Goal: Information Seeking & Learning: Find contact information

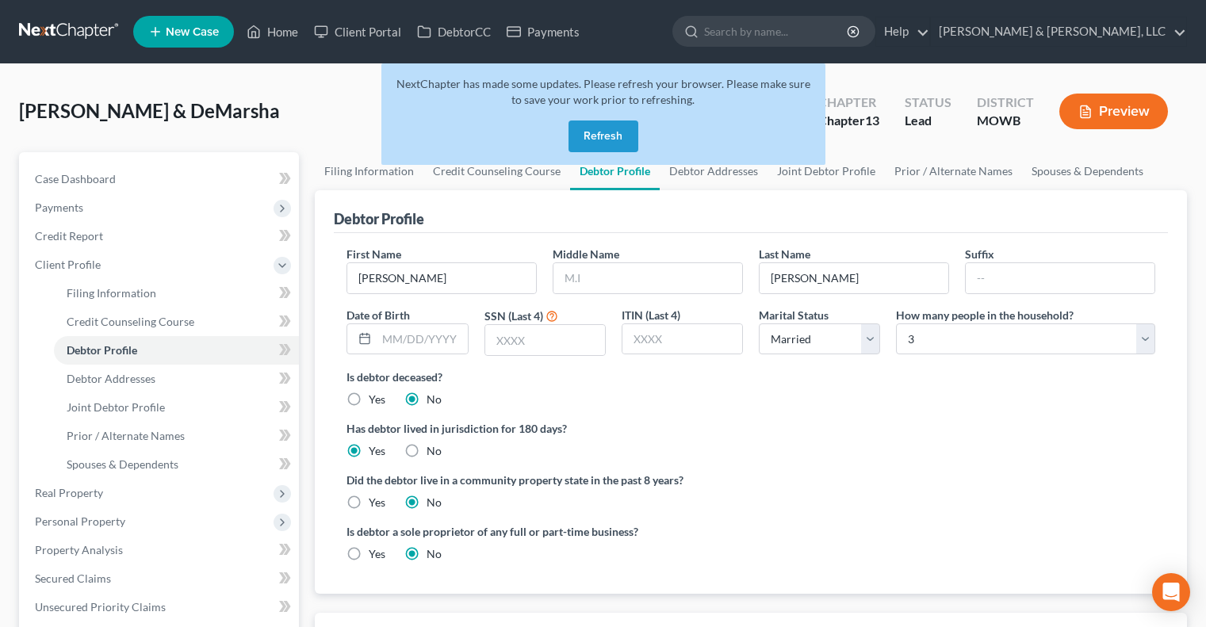
select select "1"
select select "2"
drag, startPoint x: 579, startPoint y: 147, endPoint x: 571, endPoint y: 149, distance: 8.1
click at [577, 147] on button "Refresh" at bounding box center [603, 137] width 70 height 32
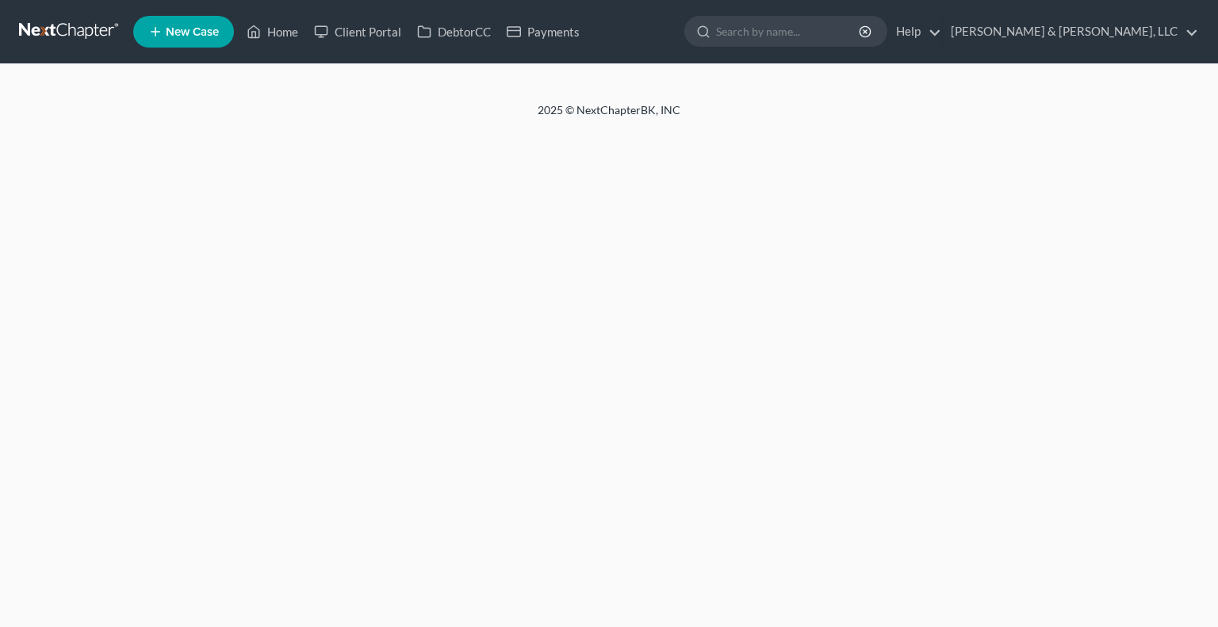
click at [277, 31] on link "Home" at bounding box center [272, 31] width 67 height 29
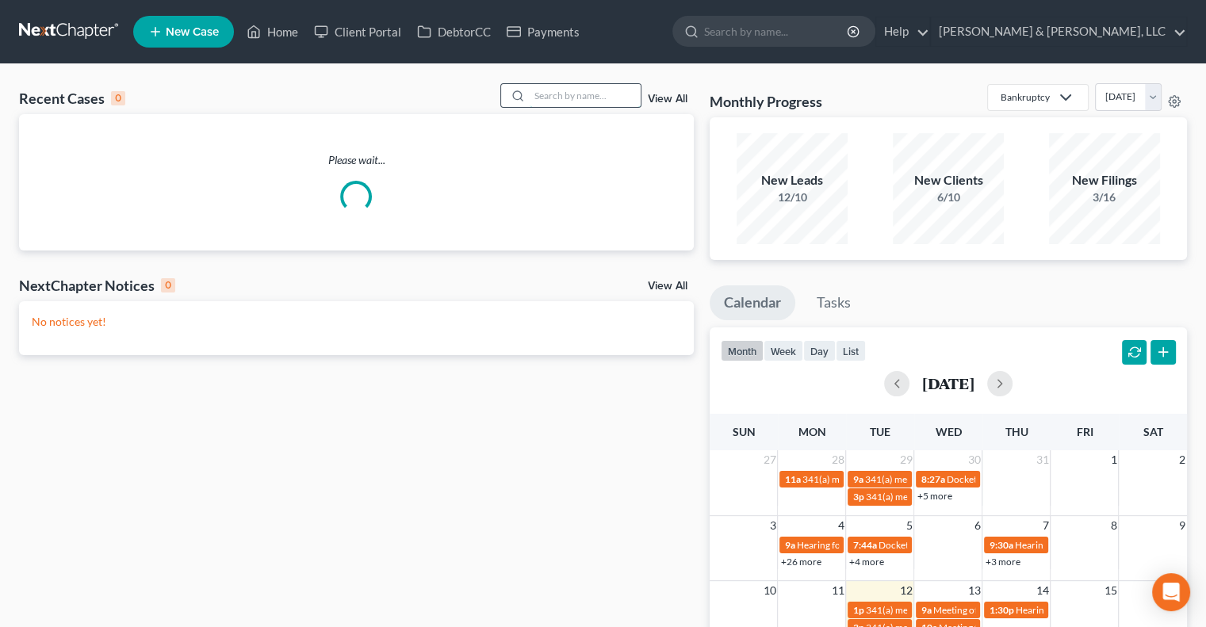
click at [580, 98] on input "search" at bounding box center [585, 95] width 111 height 23
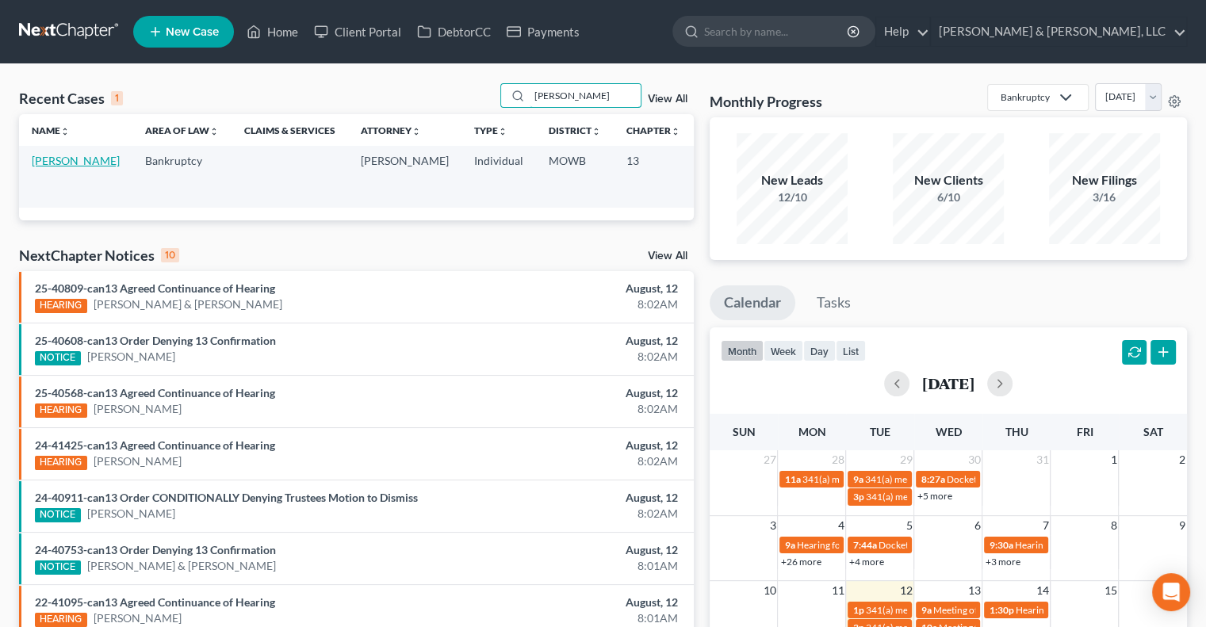
type input "[PERSON_NAME]"
click at [38, 167] on link "[PERSON_NAME]" at bounding box center [76, 160] width 88 height 13
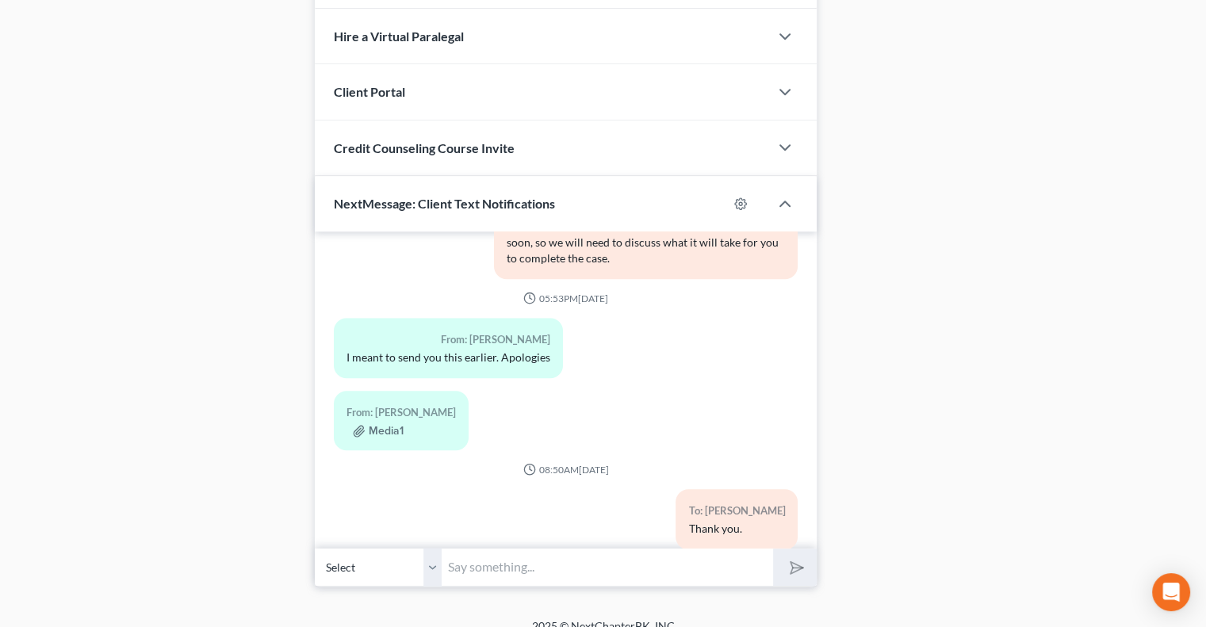
scroll to position [1371, 0]
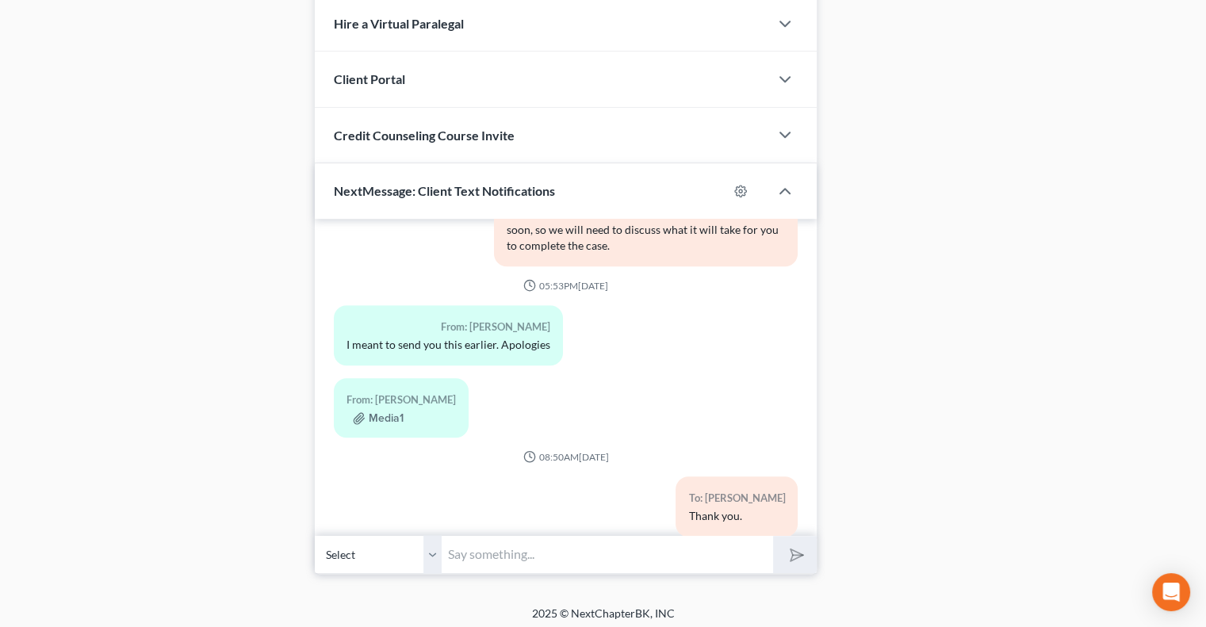
click at [496, 543] on input "text" at bounding box center [607, 554] width 331 height 39
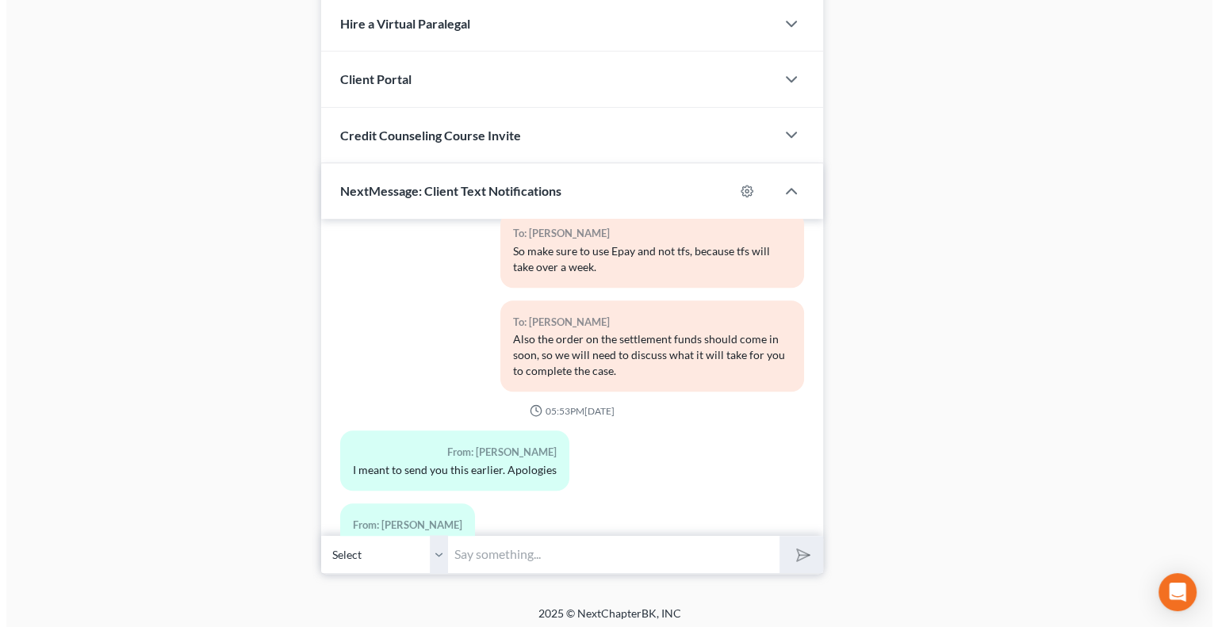
scroll to position [1067, 0]
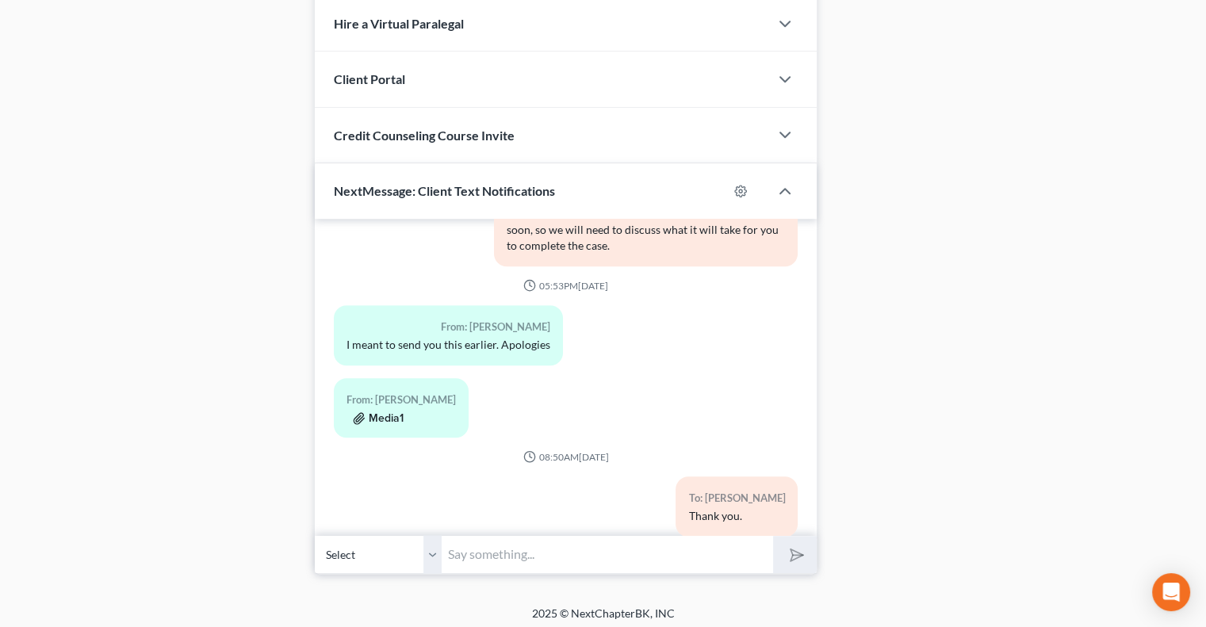
drag, startPoint x: 456, startPoint y: 389, endPoint x: 383, endPoint y: 380, distance: 73.6
click at [383, 412] on button "Media1" at bounding box center [378, 418] width 51 height 13
click at [381, 412] on button "Media1" at bounding box center [378, 418] width 51 height 13
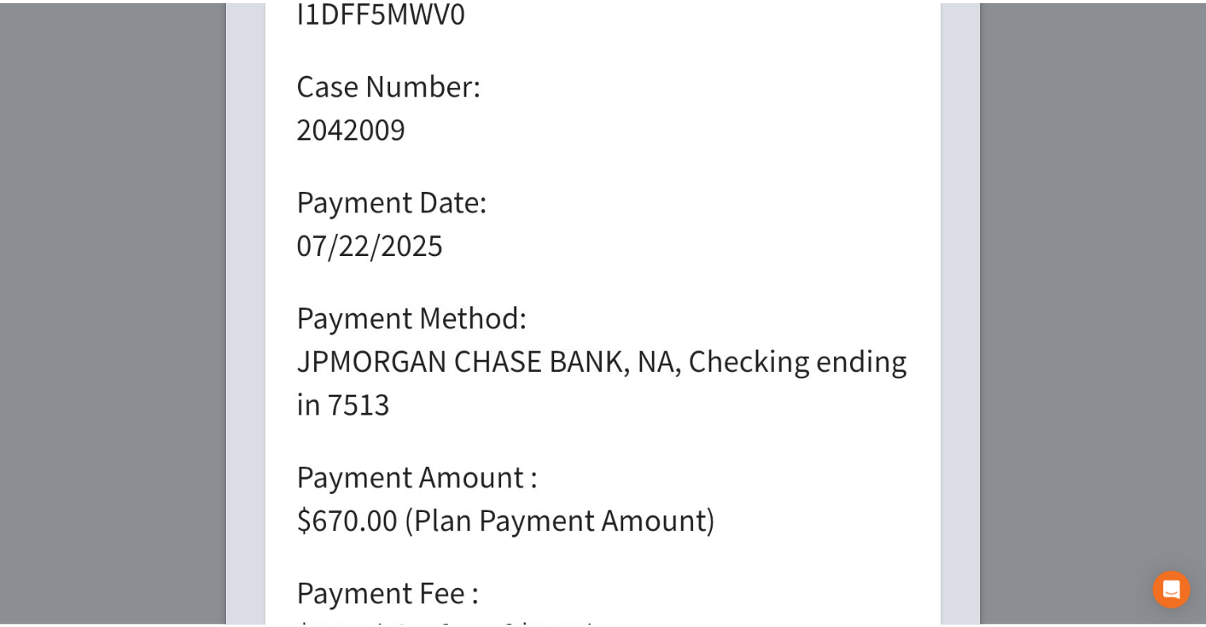
scroll to position [0, 0]
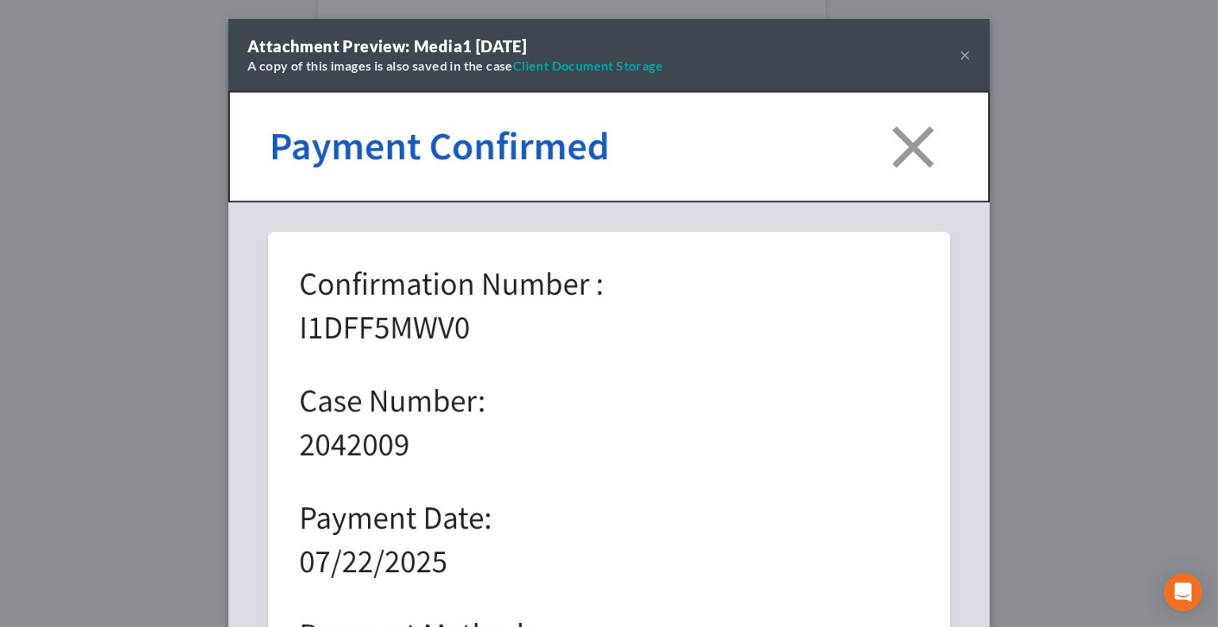
drag, startPoint x: 958, startPoint y: 49, endPoint x: 852, endPoint y: 182, distance: 170.4
click at [959, 49] on button "×" at bounding box center [964, 54] width 11 height 19
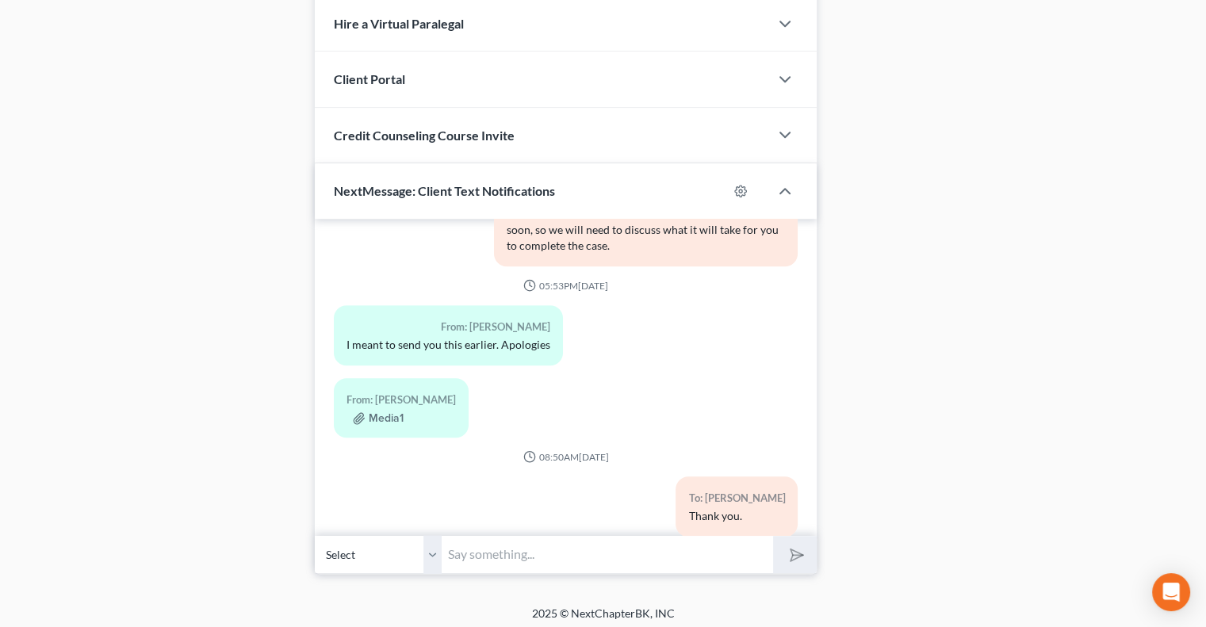
click at [524, 544] on input "text" at bounding box center [607, 554] width 331 height 39
type input "Hi [PERSON_NAME] - This is [PERSON_NAME] from [PERSON_NAME] & [PERSON_NAME]. Pl…"
click at [773, 536] on button "submit" at bounding box center [795, 554] width 44 height 37
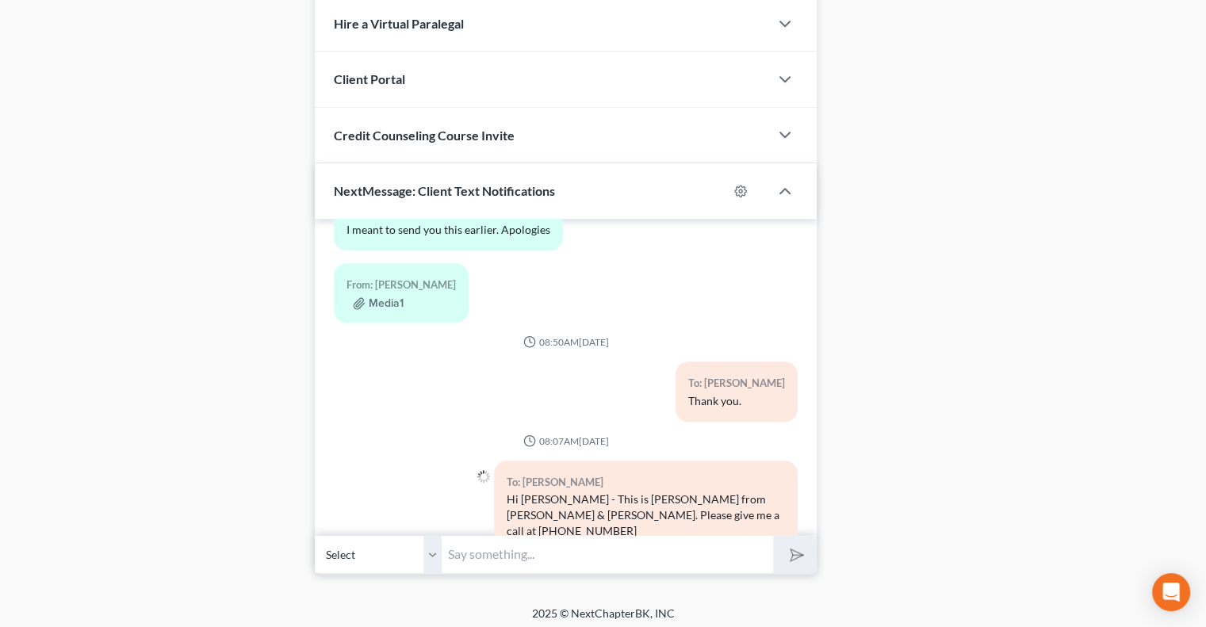
click at [493, 548] on input "text" at bounding box center [607, 554] width 331 height 39
click at [701, 548] on input "The payment of the proceeds from the lawsuit is due to the trustee by 8/25. I" at bounding box center [607, 554] width 331 height 39
type input "The payment of the proceeds from the lawsuit $2275 is due to the trustee by 8/2…"
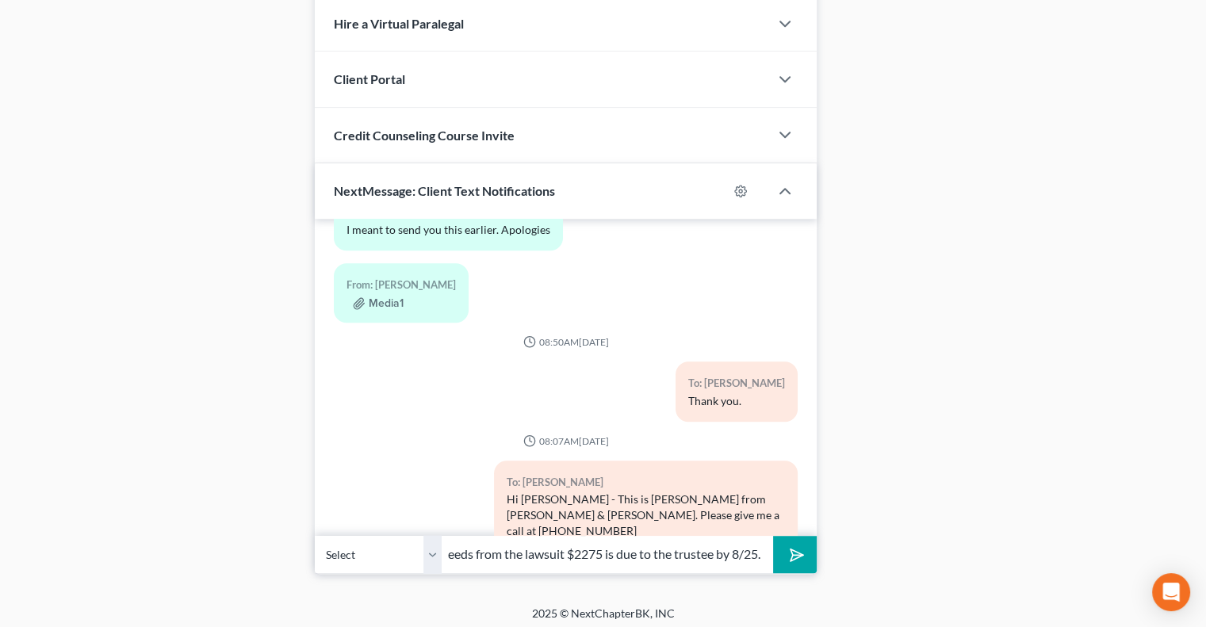
click at [773, 536] on button "submit" at bounding box center [795, 554] width 44 height 37
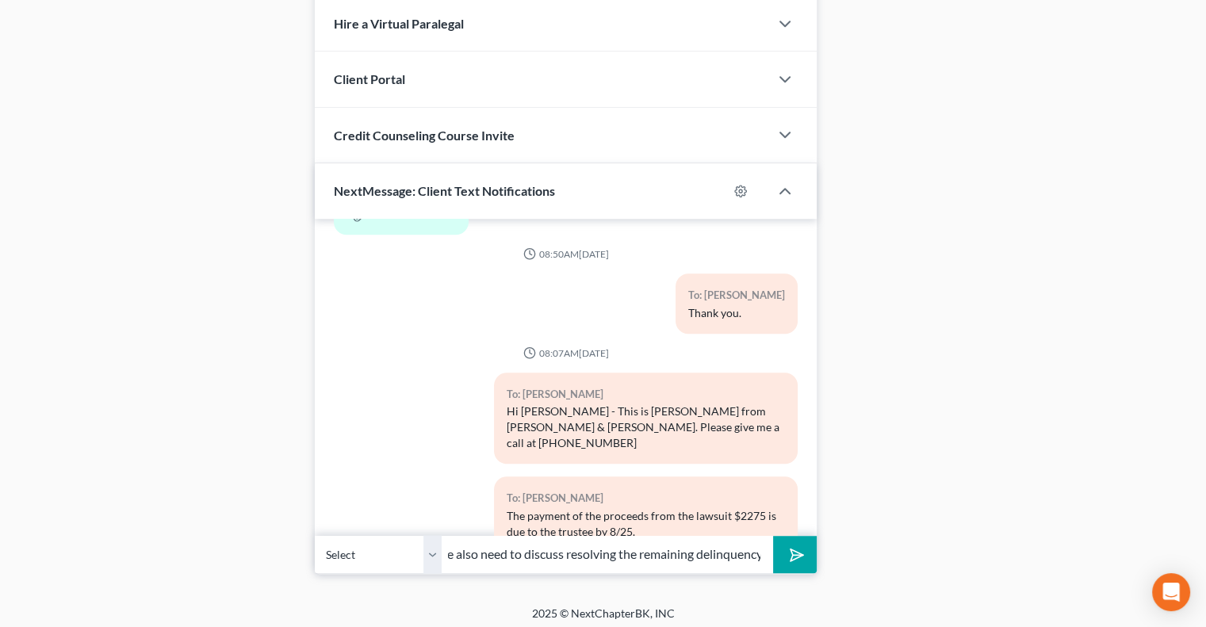
scroll to position [0, 20]
type input "We also need to discuss resolving the remaining delinquency"
click at [773, 536] on button "submit" at bounding box center [795, 554] width 44 height 37
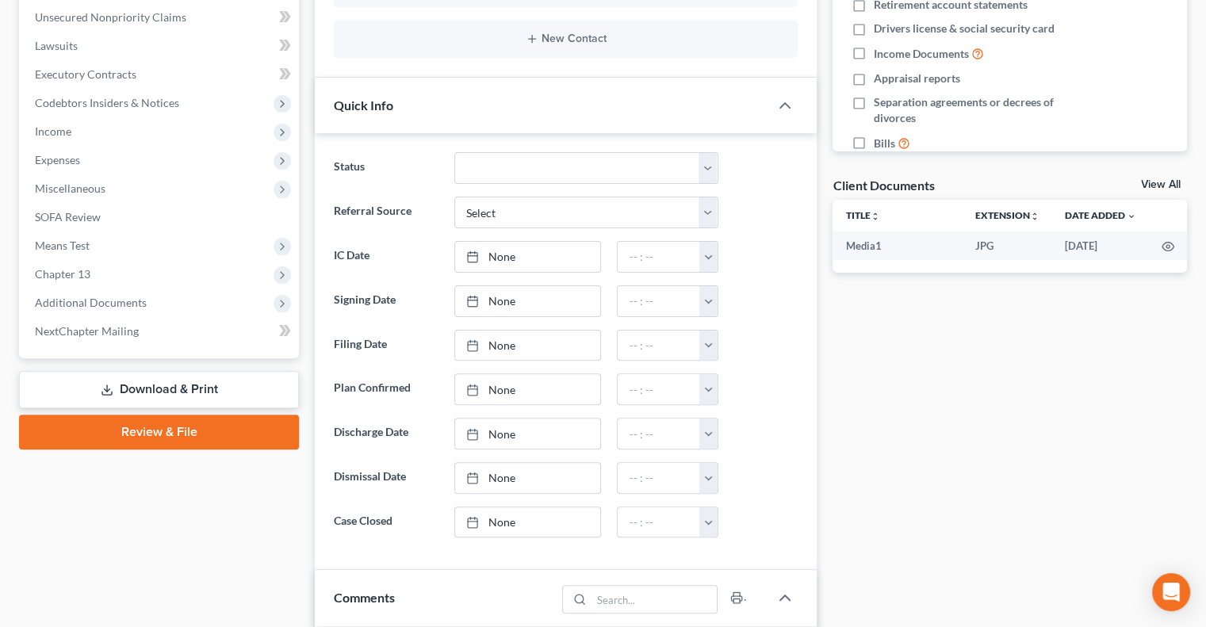
scroll to position [0, 0]
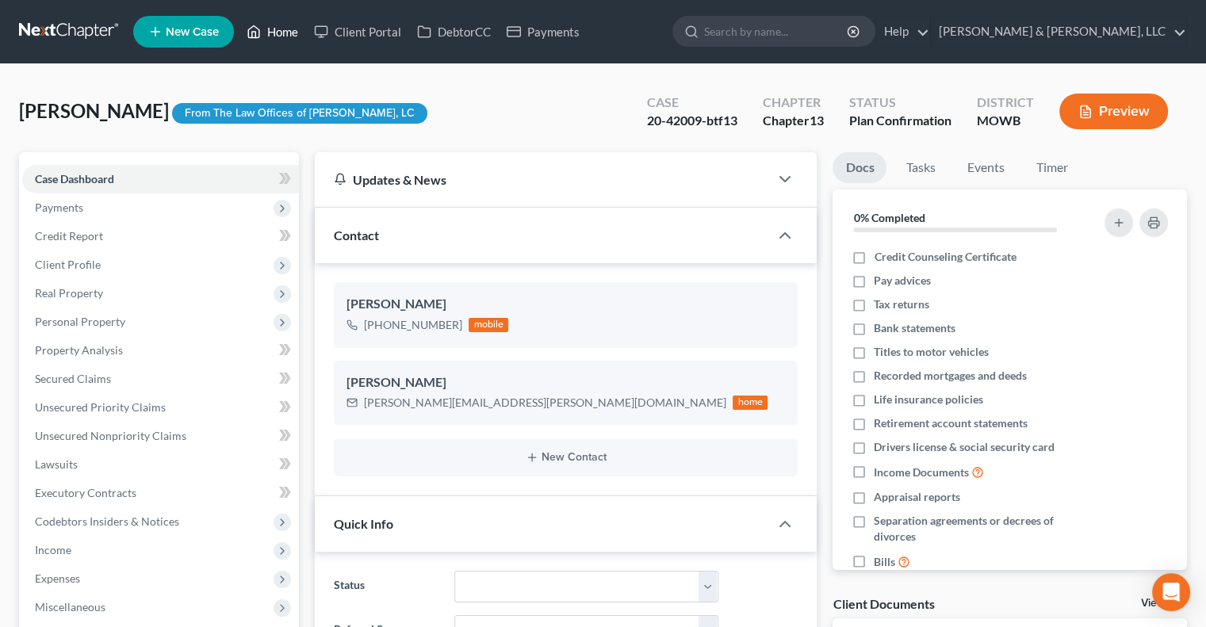
click at [279, 31] on link "Home" at bounding box center [272, 31] width 67 height 29
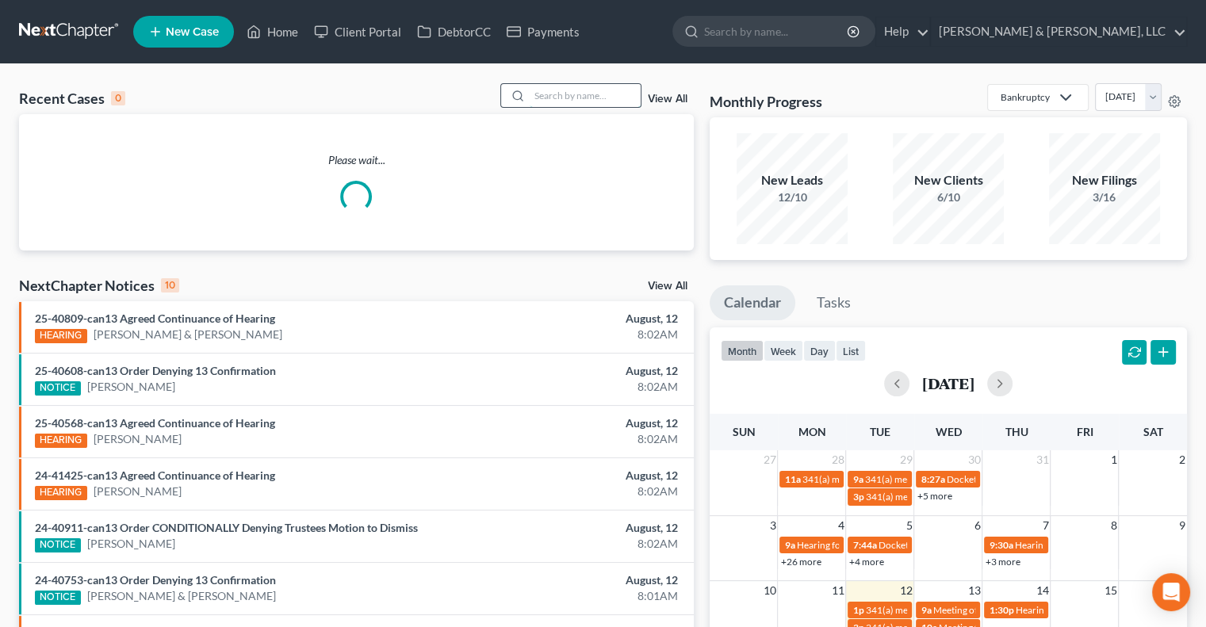
click at [566, 86] on input "search" at bounding box center [585, 95] width 111 height 23
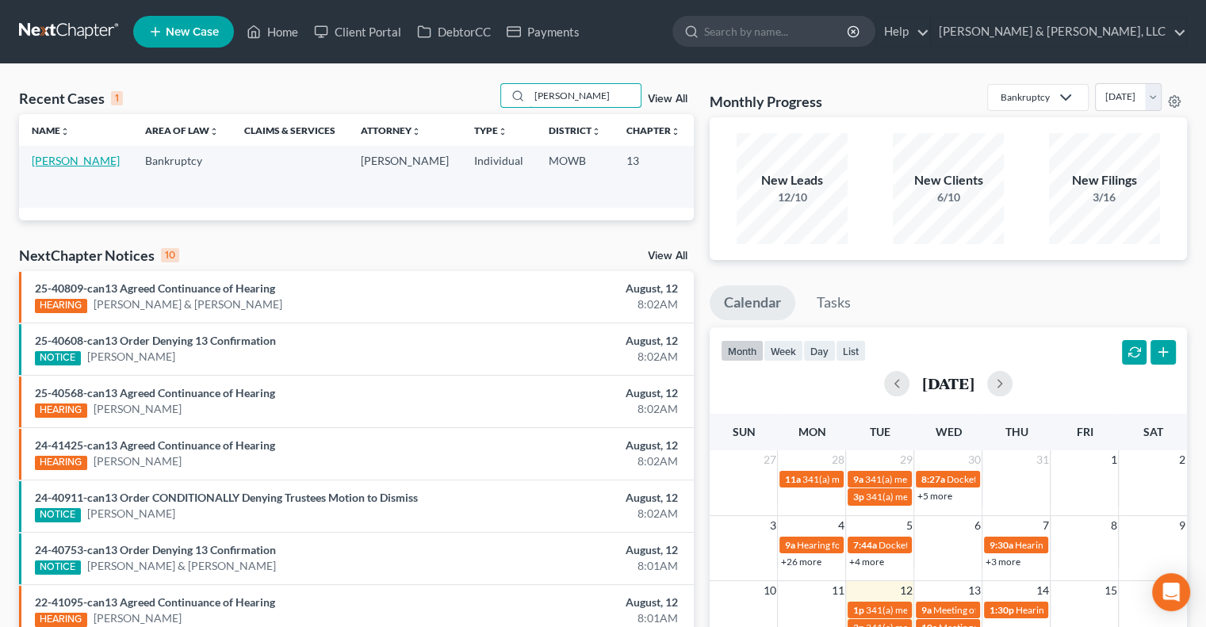
type input "[PERSON_NAME]"
click at [39, 167] on link "[PERSON_NAME]" at bounding box center [76, 160] width 88 height 13
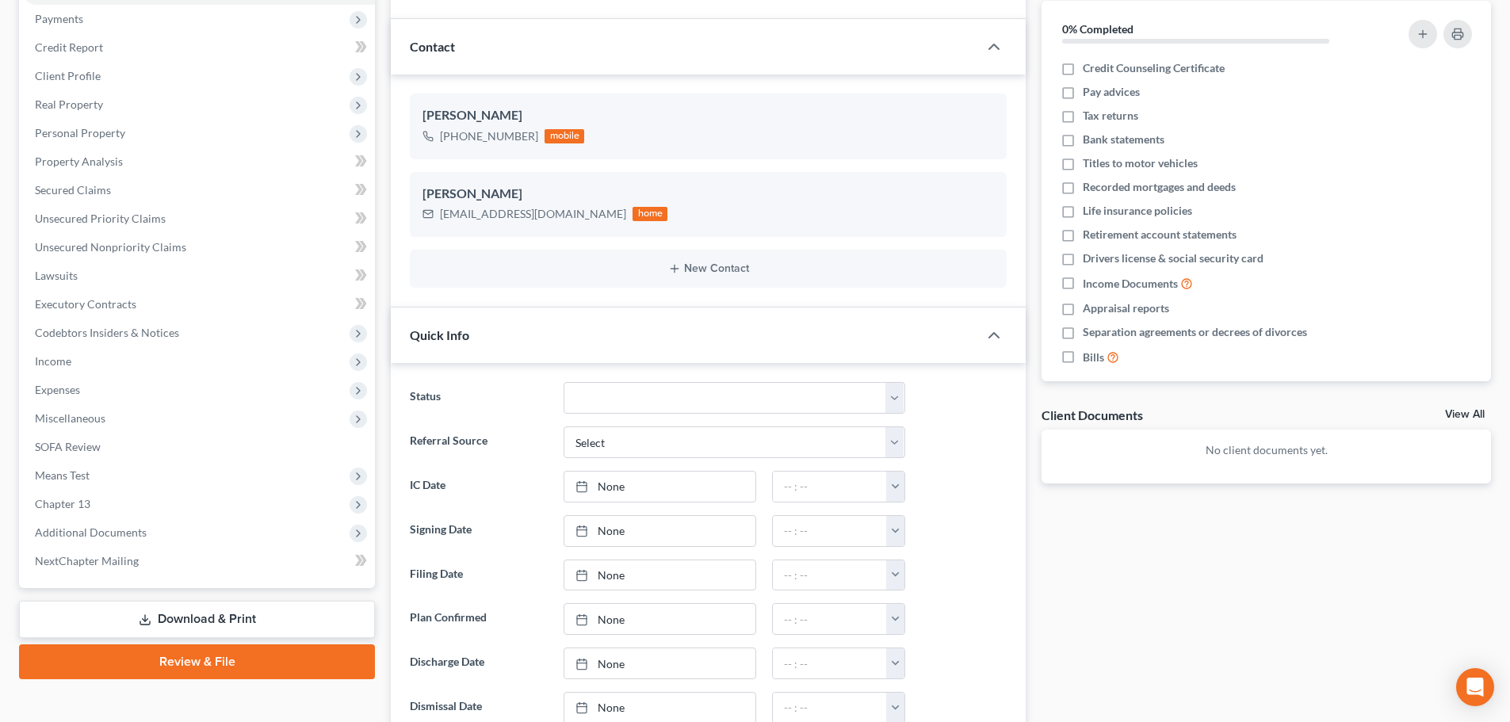
scroll to position [476, 0]
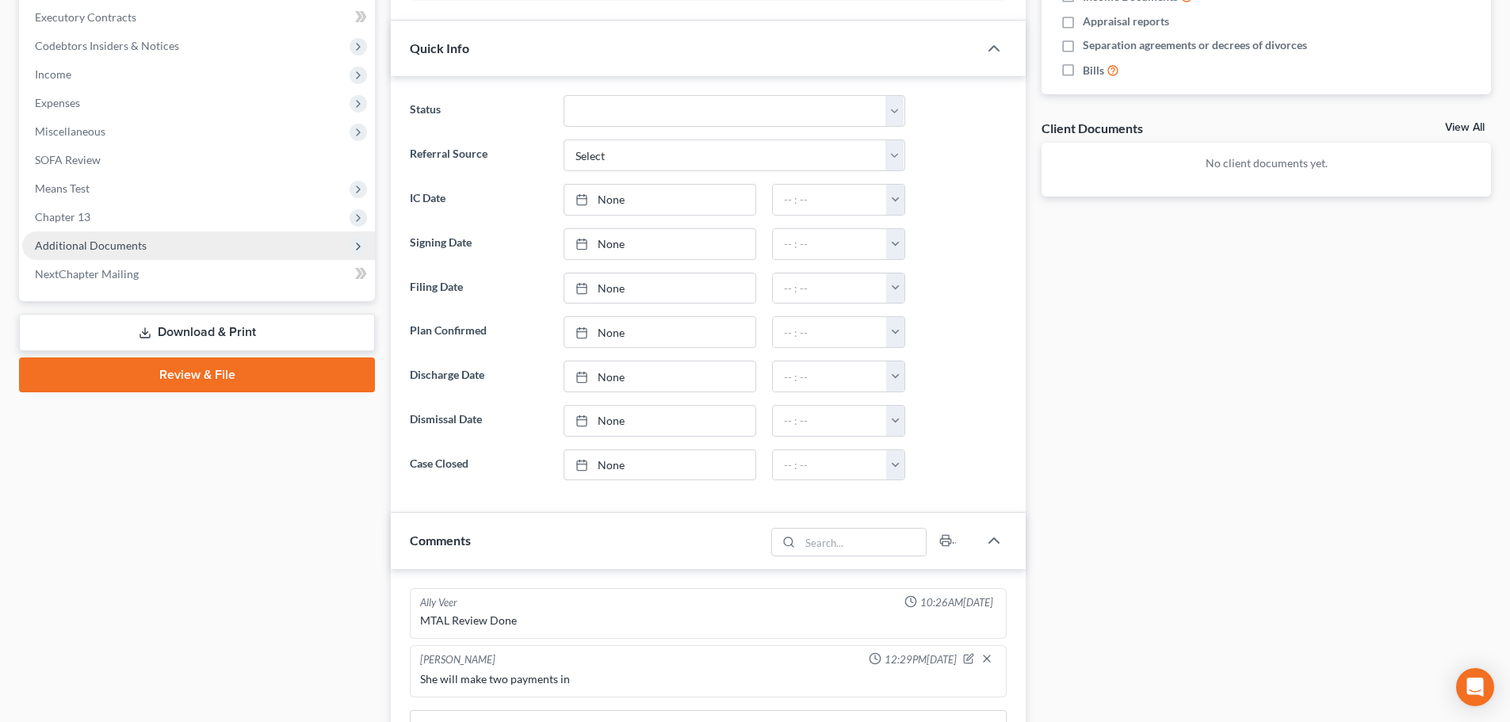
click at [66, 243] on span "Additional Documents" at bounding box center [91, 245] width 112 height 13
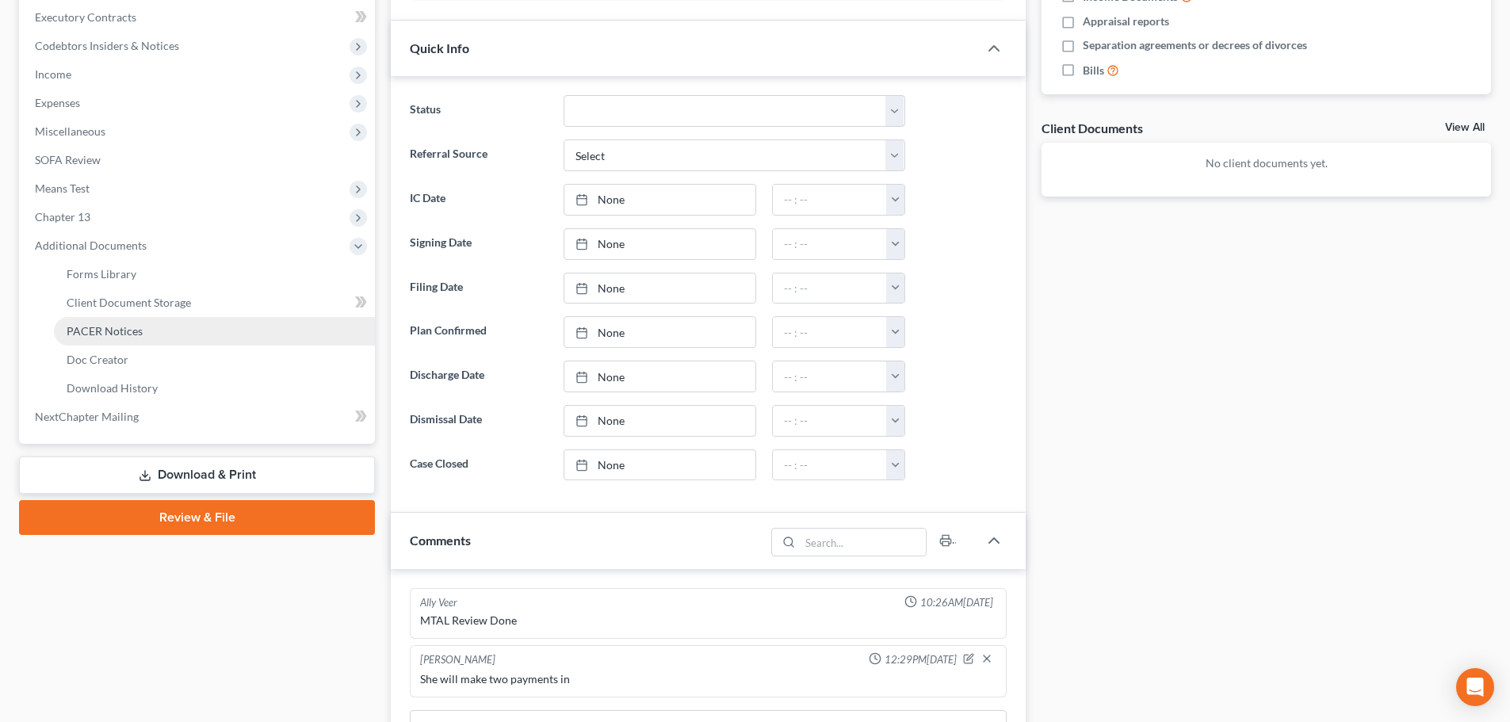
click at [112, 327] on span "PACER Notices" at bounding box center [105, 330] width 76 height 13
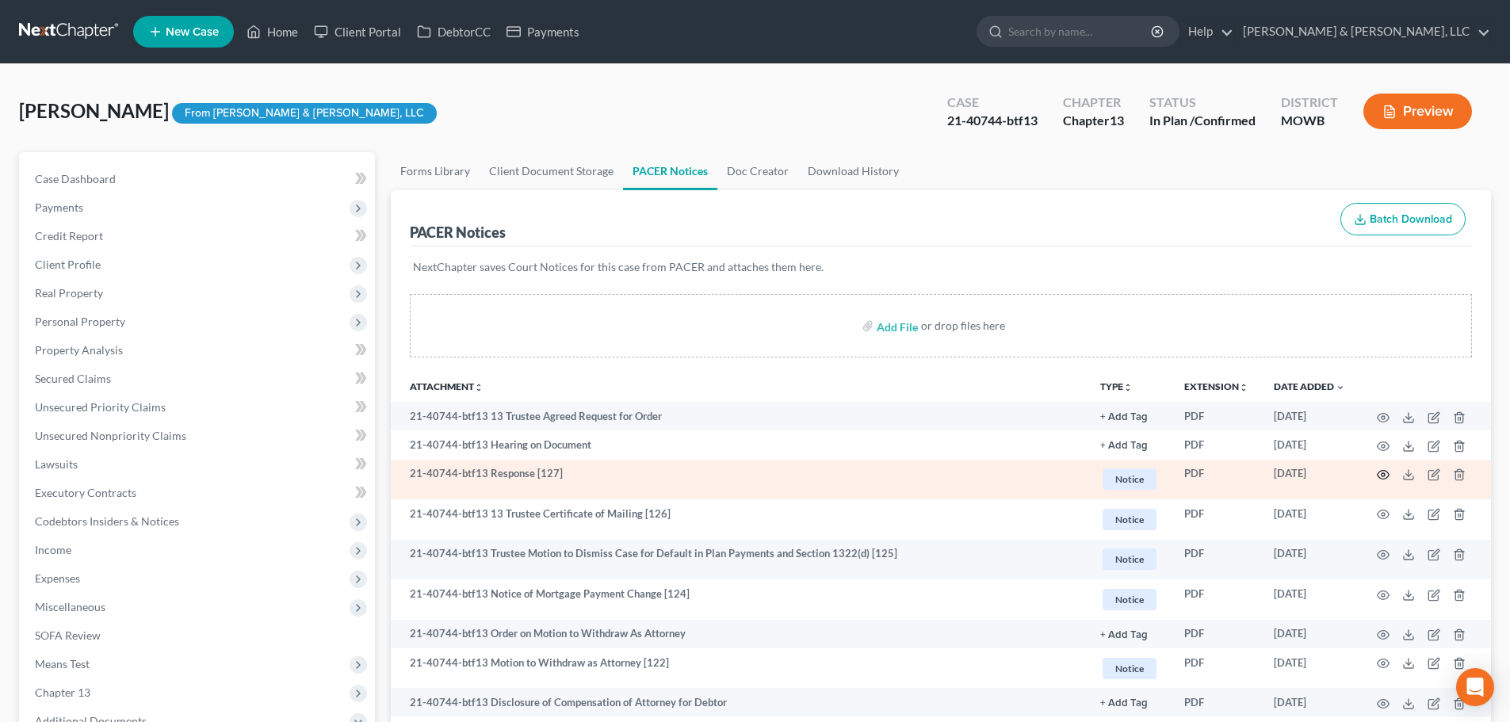
click at [1217, 473] on icon "button" at bounding box center [1383, 475] width 13 height 13
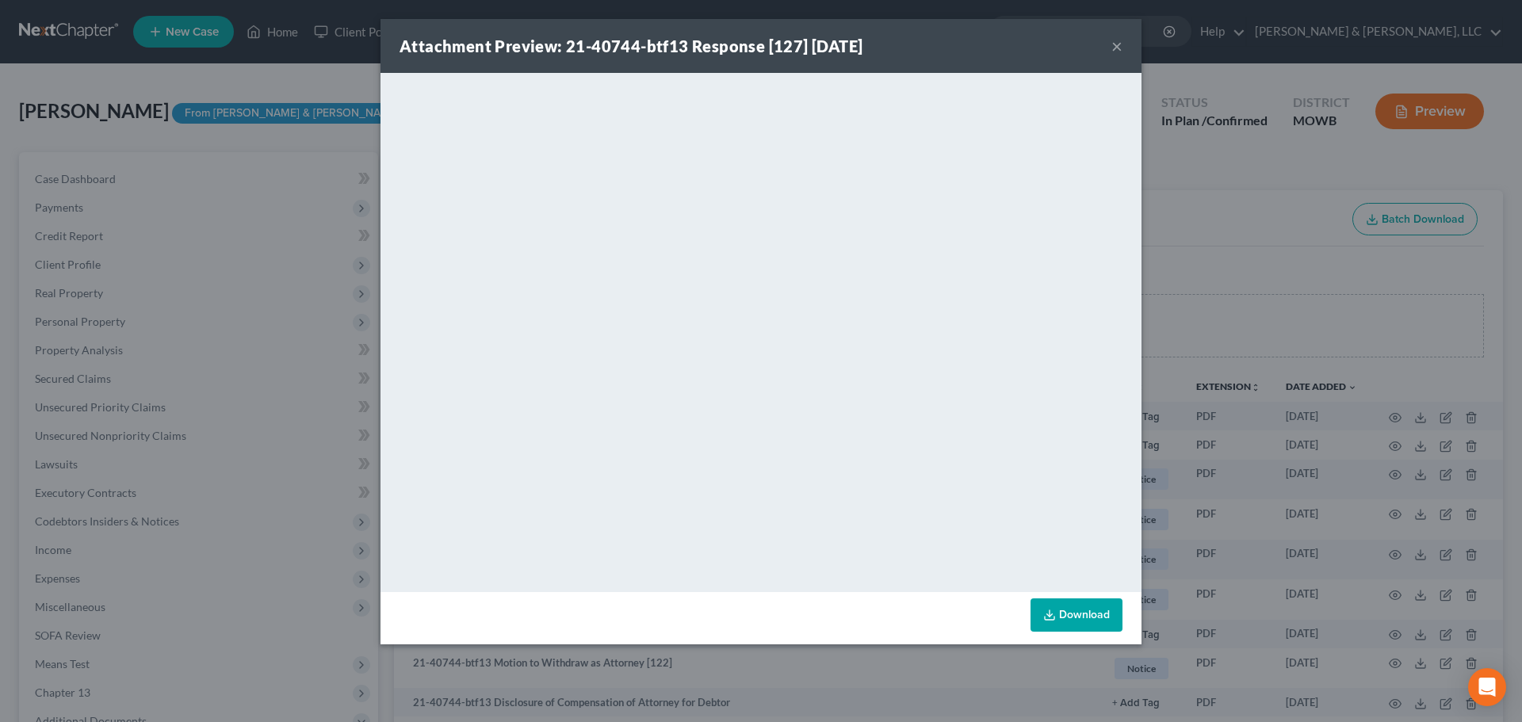
click at [1118, 46] on button "×" at bounding box center [1117, 45] width 11 height 19
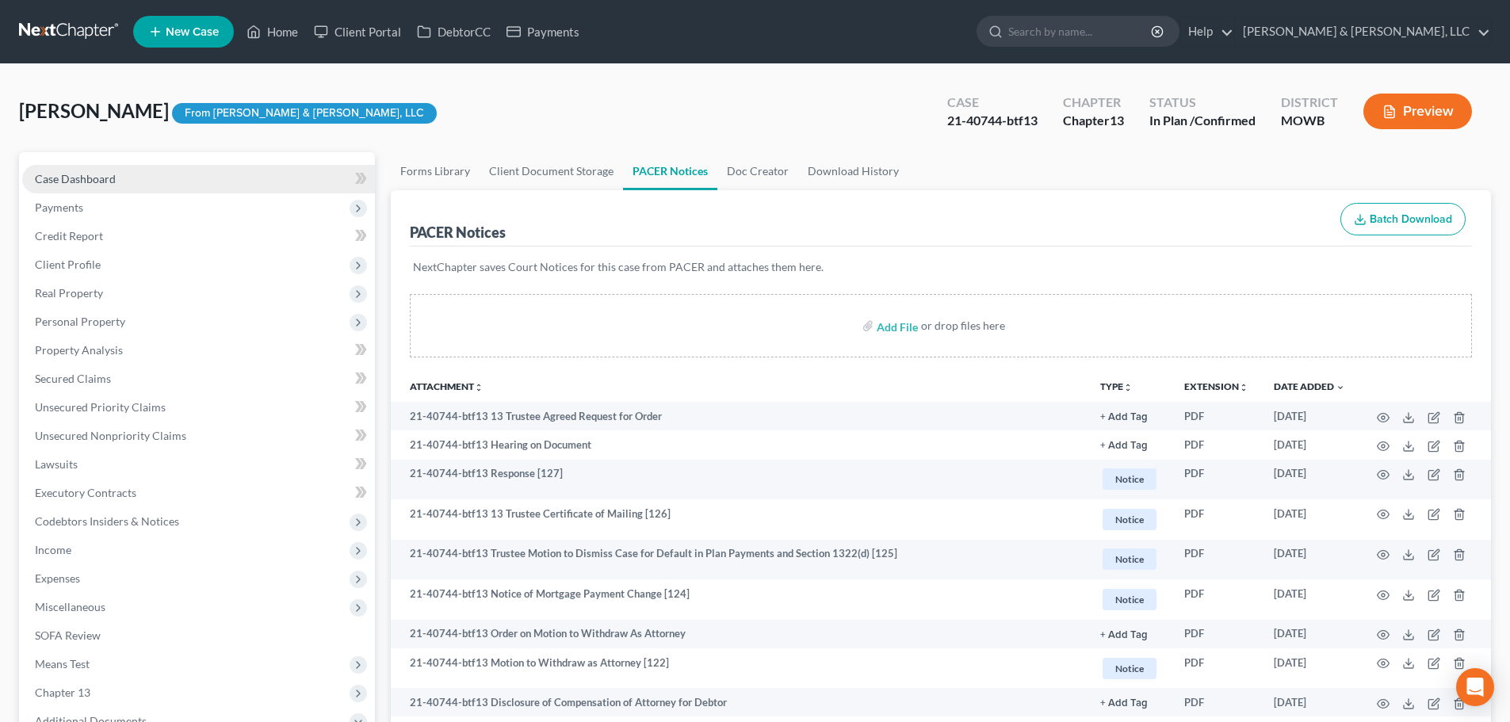
click at [65, 182] on span "Case Dashboard" at bounding box center [75, 178] width 81 height 13
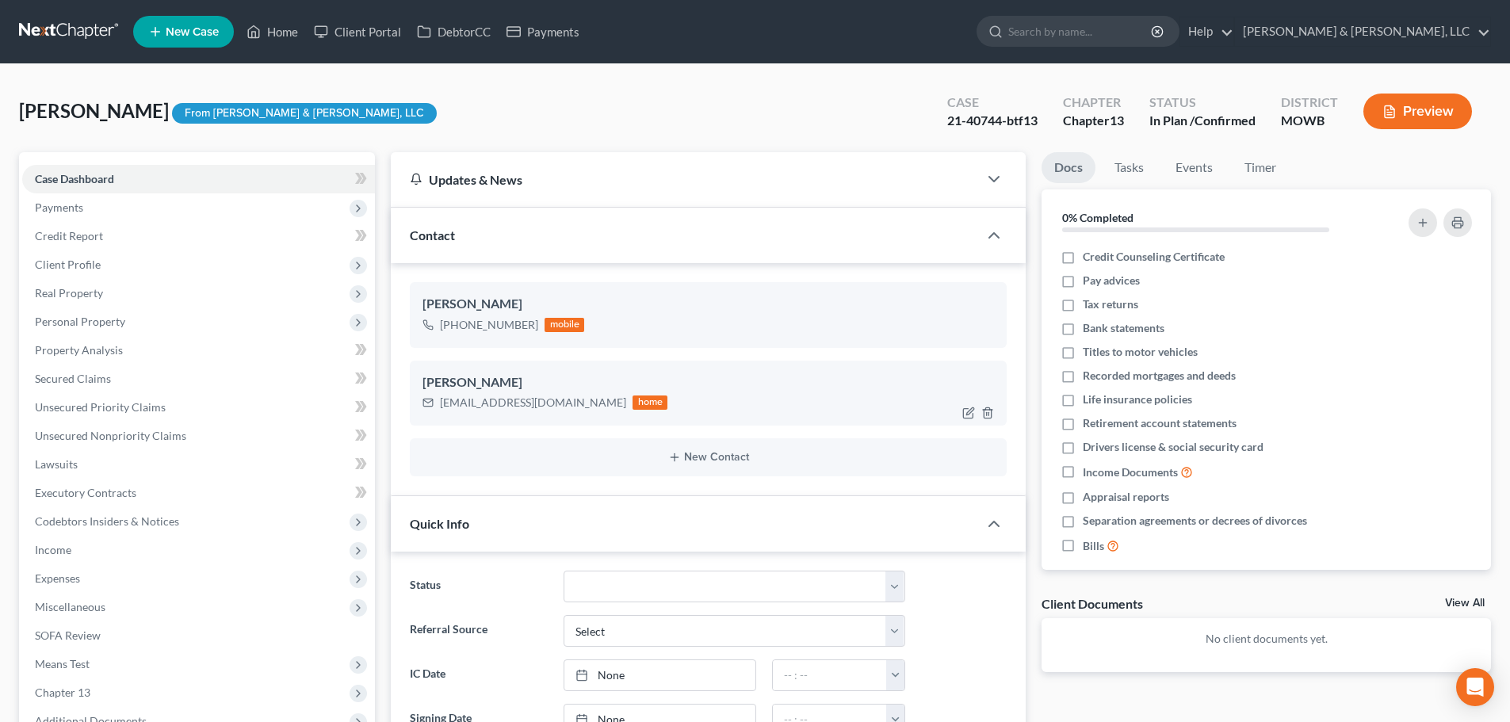
drag, startPoint x: 603, startPoint y: 402, endPoint x: 481, endPoint y: 394, distance: 121.6
click at [475, 390] on div "[PERSON_NAME] [EMAIL_ADDRESS][DOMAIN_NAME] home" at bounding box center [708, 393] width 597 height 65
click at [572, 427] on ng-include "[PERSON_NAME] [PHONE_NUMBER] mobile [PERSON_NAME] [EMAIL_ADDRESS][DOMAIN_NAME] …" at bounding box center [708, 379] width 597 height 194
drag, startPoint x: 607, startPoint y: 404, endPoint x: 450, endPoint y: 406, distance: 157.0
click at [441, 400] on div "[EMAIL_ADDRESS][DOMAIN_NAME] home" at bounding box center [545, 402] width 245 height 21
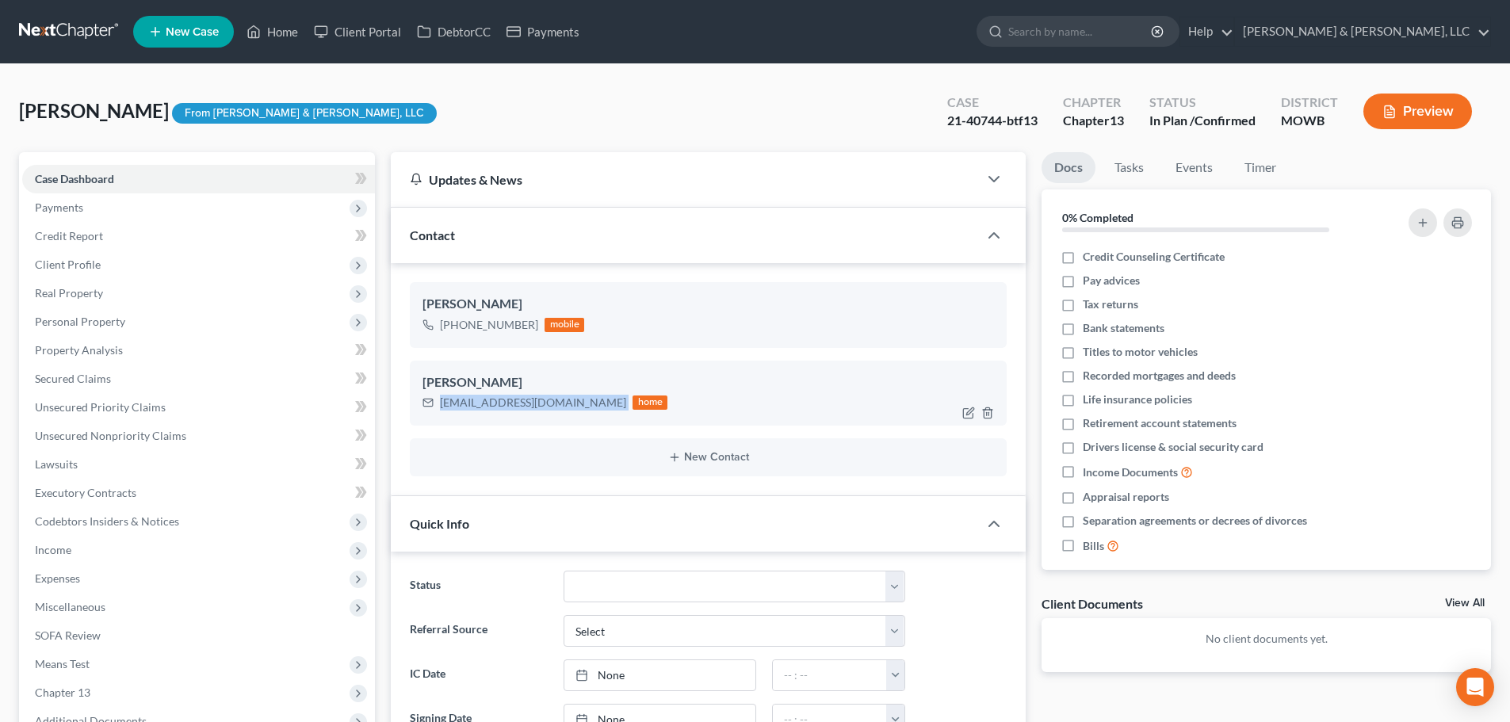
copy div "[EMAIL_ADDRESS][DOMAIN_NAME]"
drag, startPoint x: 272, startPoint y: 28, endPoint x: 321, endPoint y: 56, distance: 56.8
click at [272, 29] on link "Home" at bounding box center [272, 31] width 67 height 29
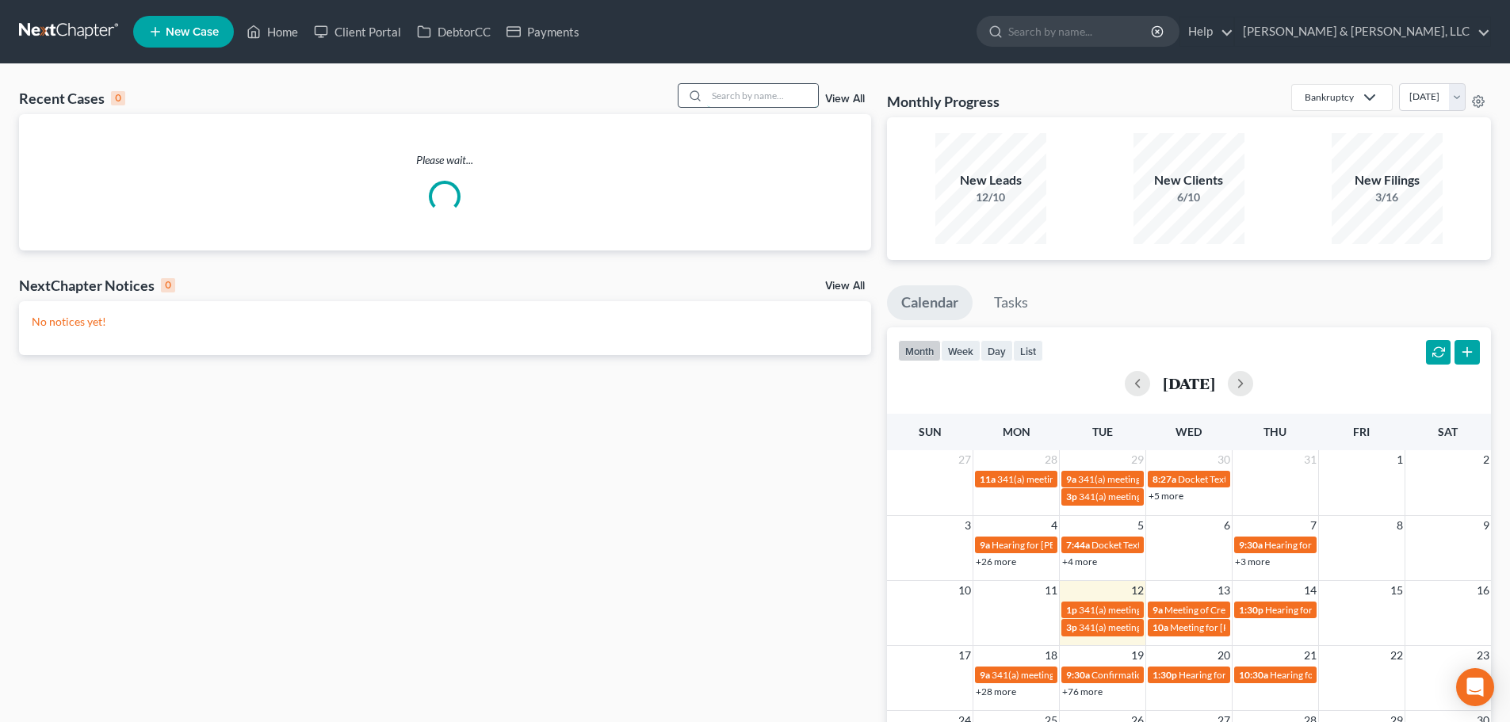
click at [745, 99] on input "search" at bounding box center [762, 95] width 111 height 23
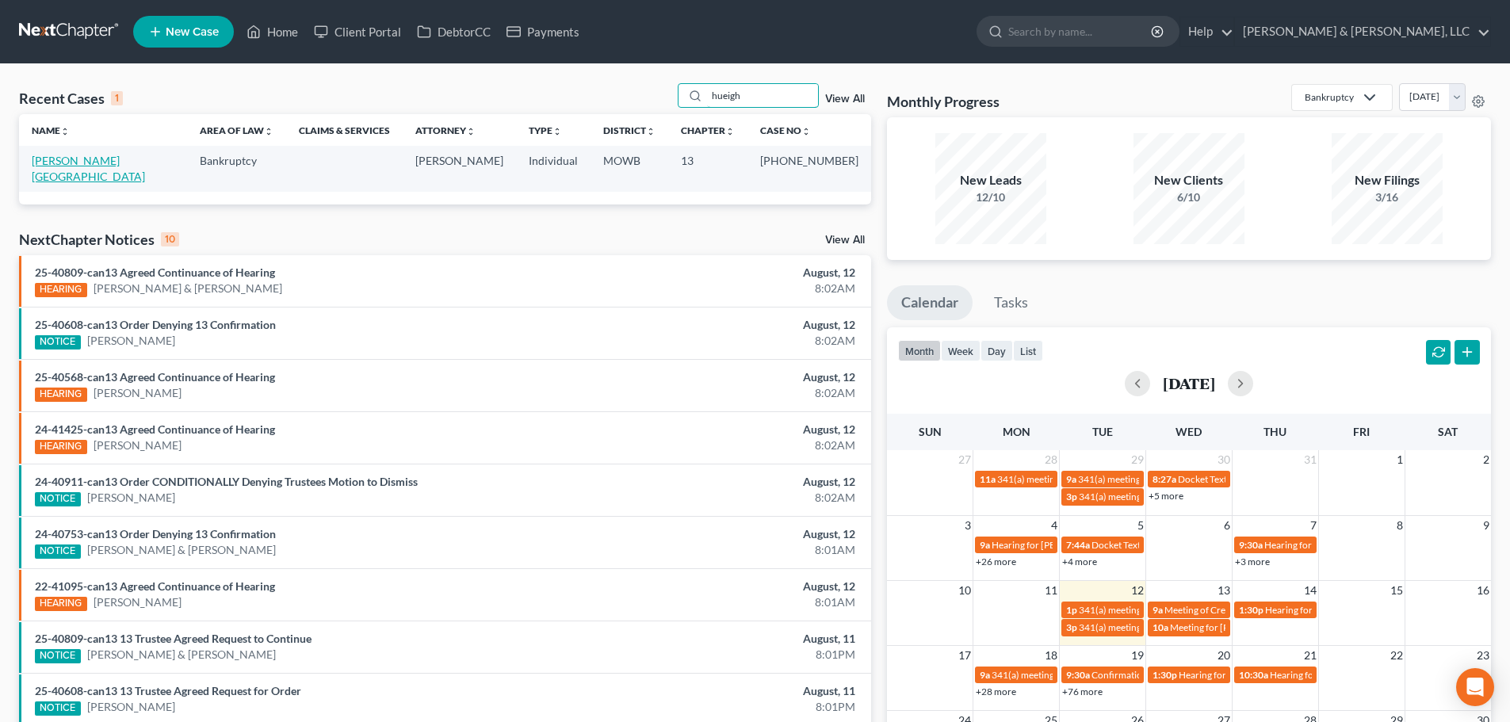
type input "hueigh"
click at [49, 159] on link "[PERSON_NAME][GEOGRAPHIC_DATA]" at bounding box center [88, 168] width 113 height 29
select select "6"
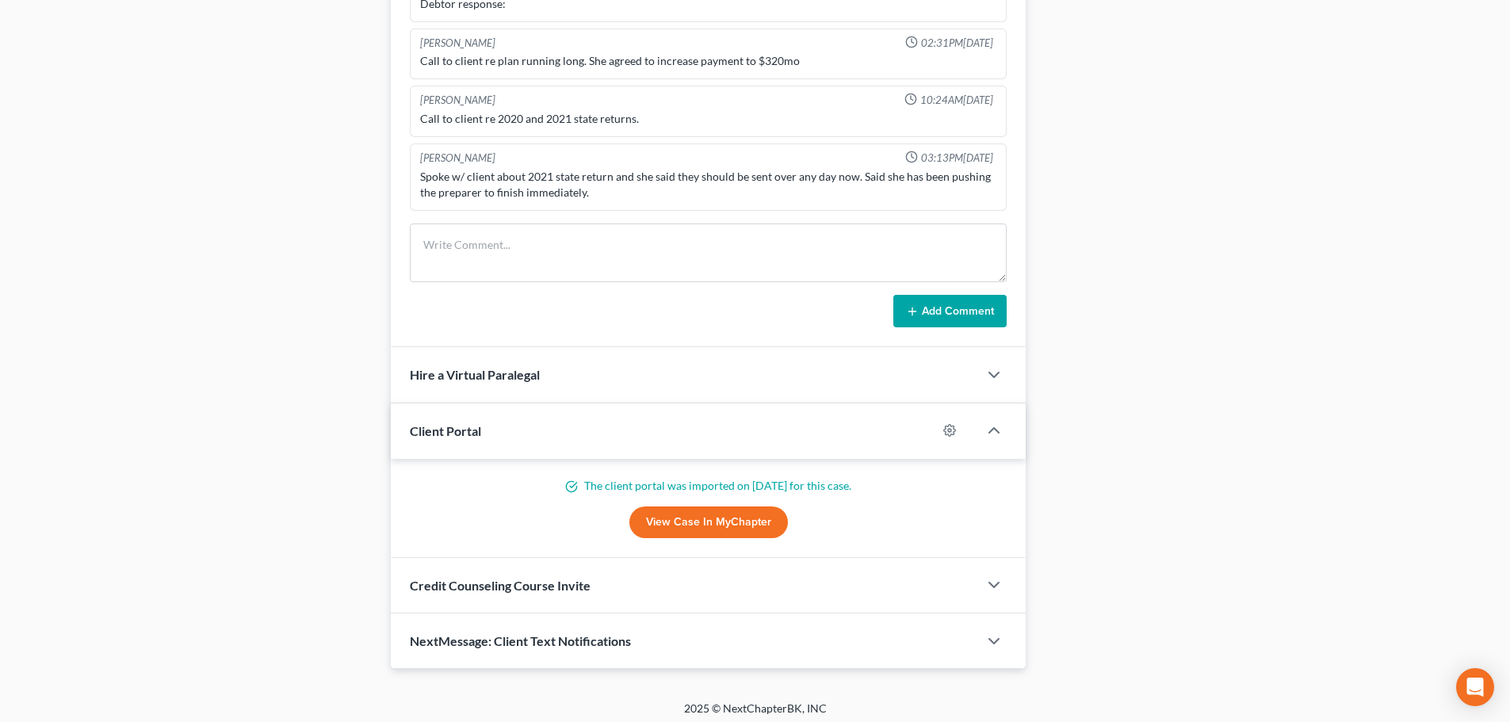
scroll to position [1257, 0]
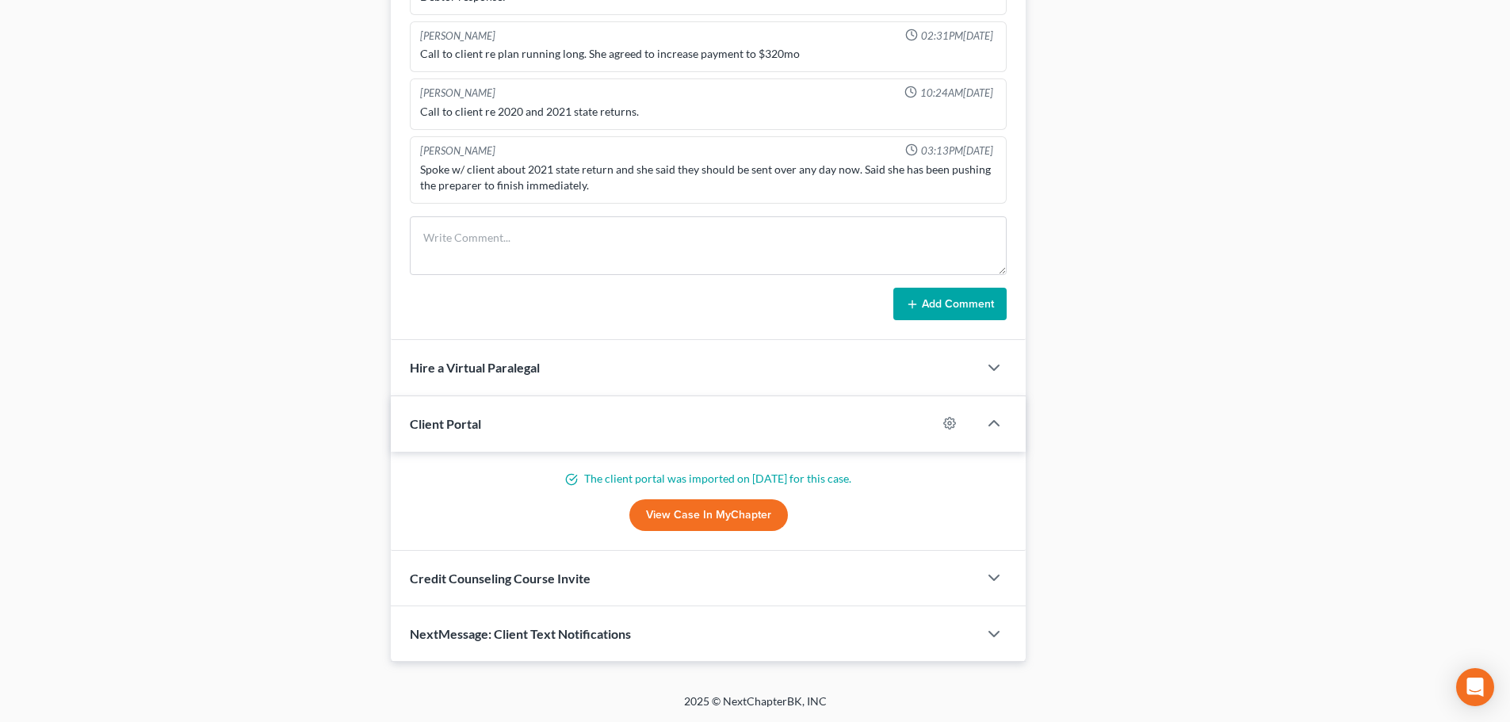
click at [460, 626] on span "NextMessage: Client Text Notifications" at bounding box center [520, 633] width 221 height 15
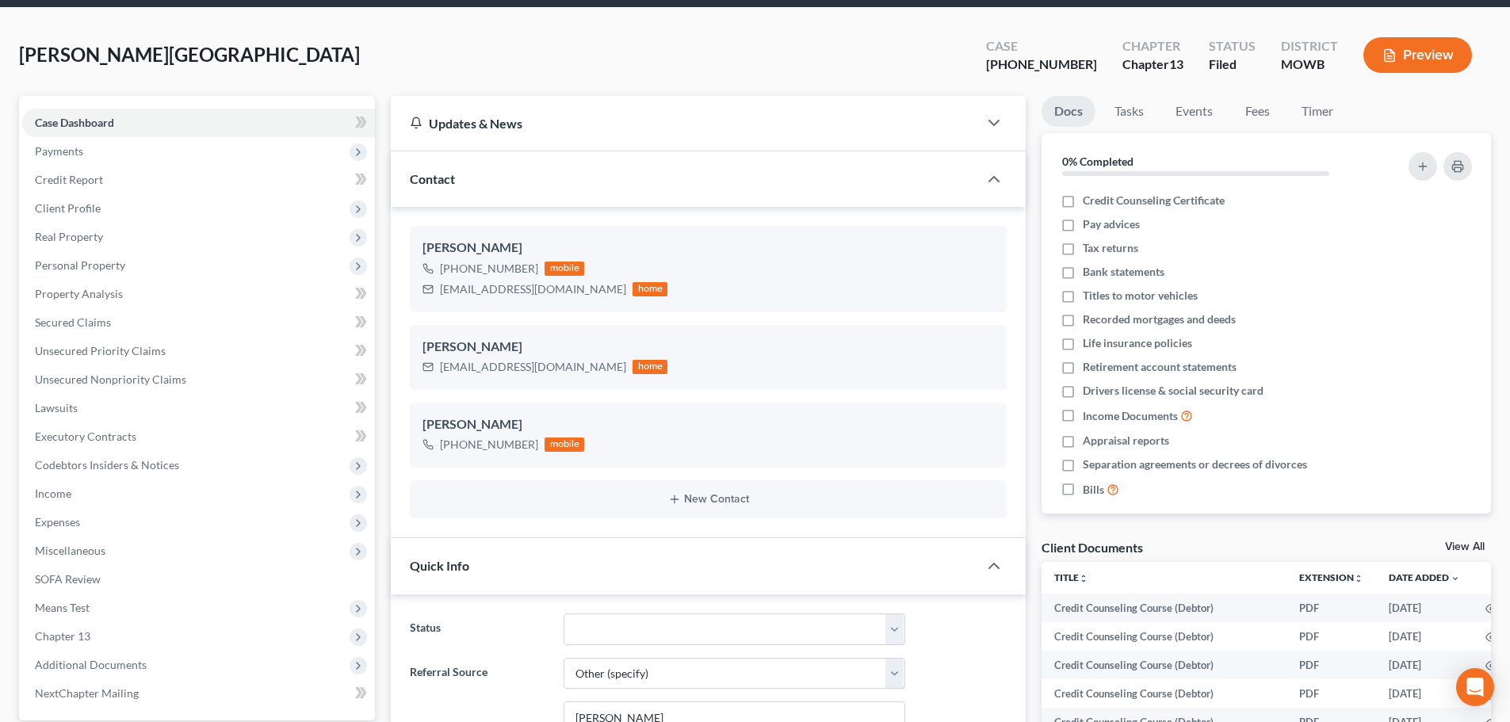
scroll to position [55, 0]
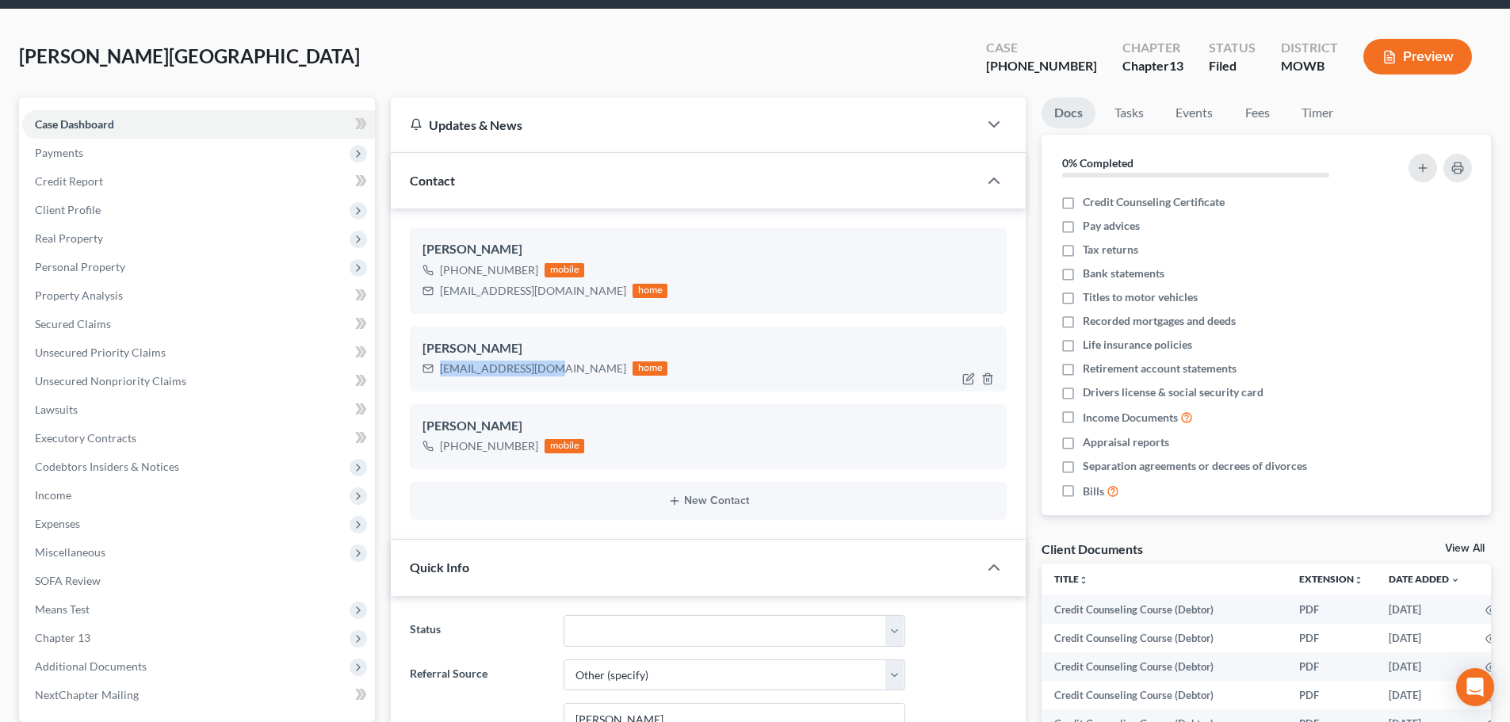
drag, startPoint x: 550, startPoint y: 367, endPoint x: 457, endPoint y: 367, distance: 92.8
click at [424, 379] on div "[EMAIL_ADDRESS][DOMAIN_NAME] home" at bounding box center [545, 368] width 245 height 21
copy div "[EMAIL_ADDRESS][DOMAIN_NAME]"
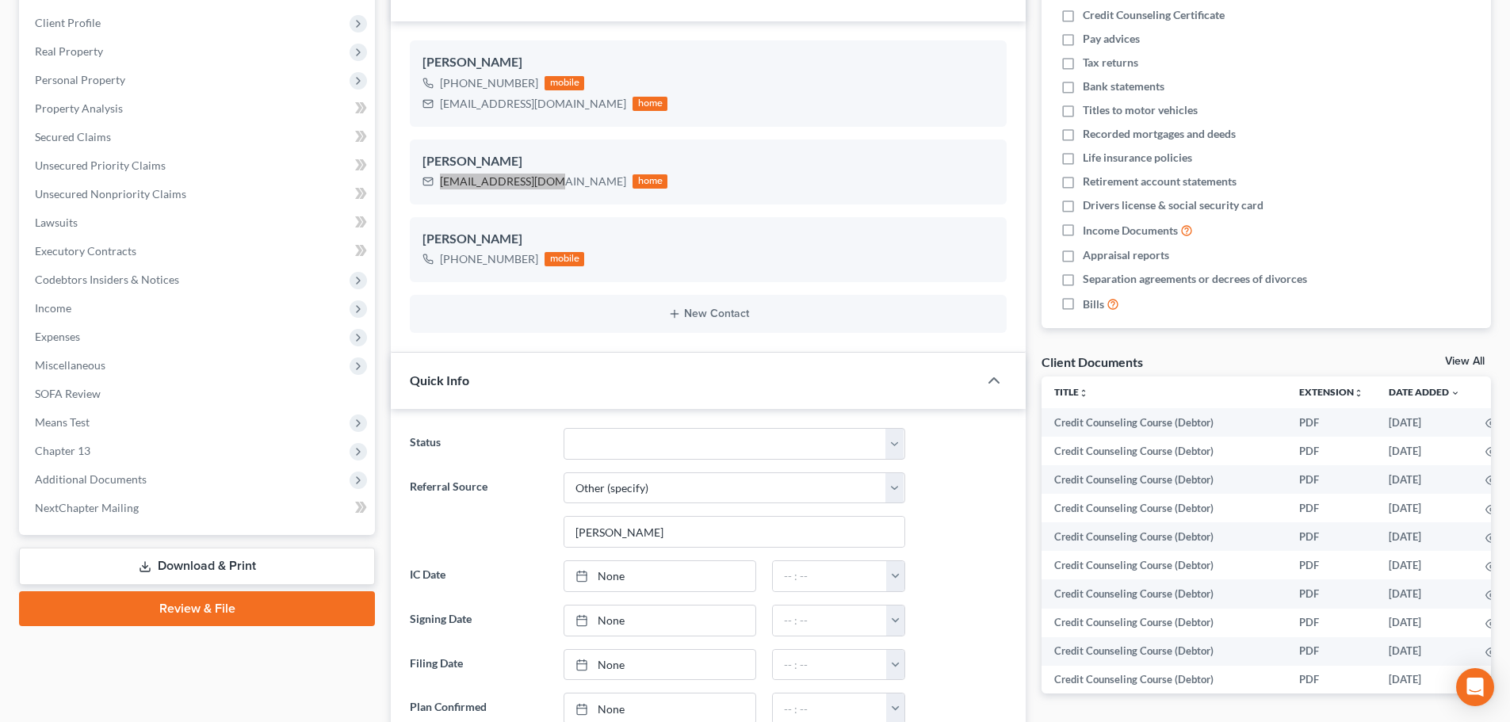
scroll to position [451, 0]
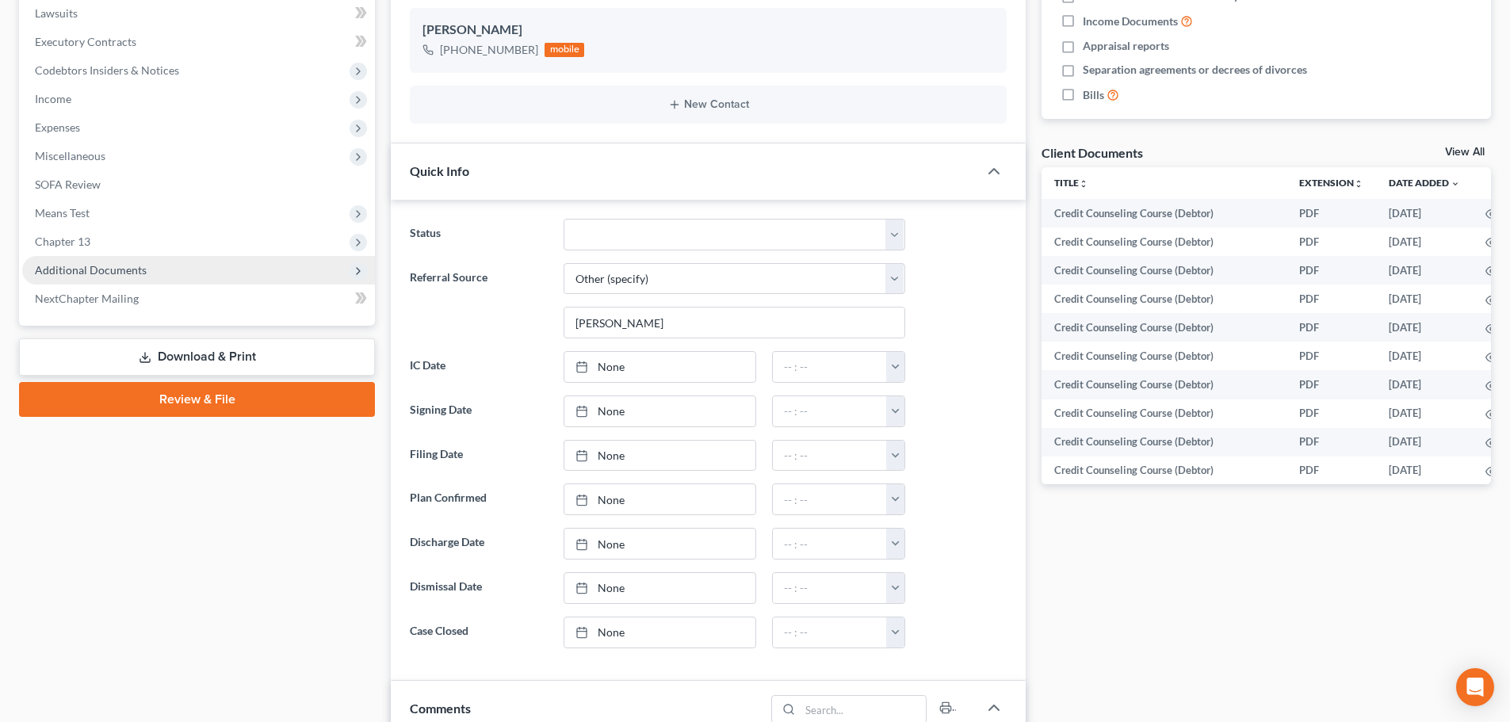
click at [136, 275] on span "Additional Documents" at bounding box center [91, 269] width 112 height 13
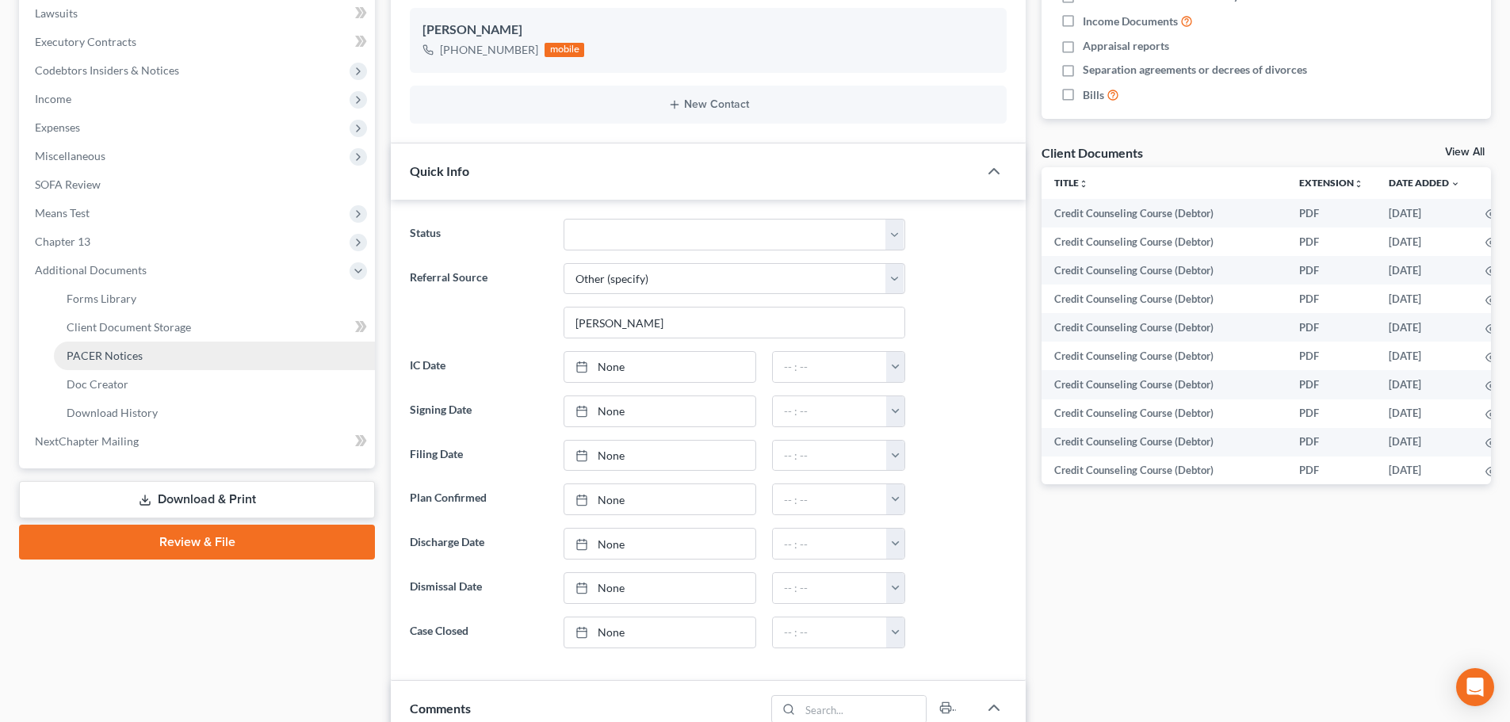
click at [124, 350] on span "PACER Notices" at bounding box center [105, 355] width 76 height 13
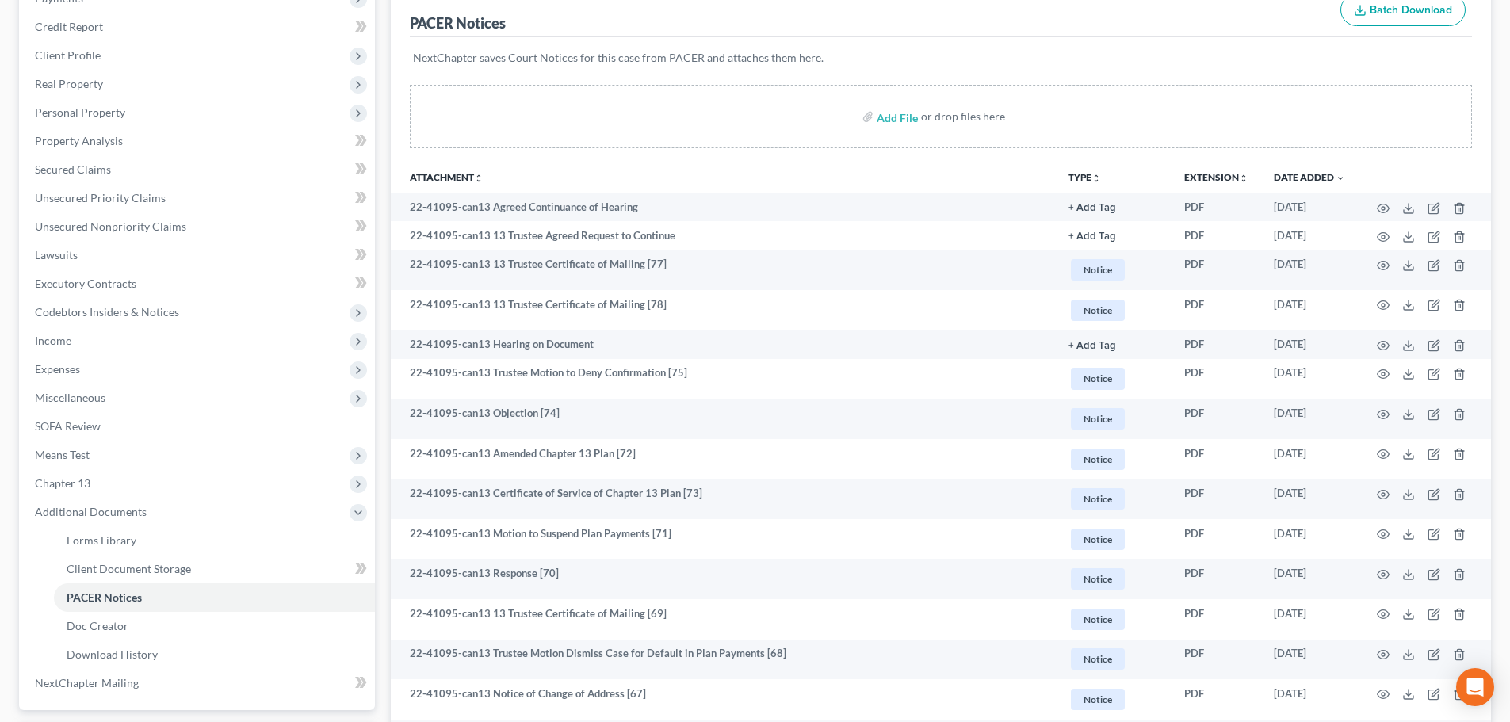
scroll to position [238, 0]
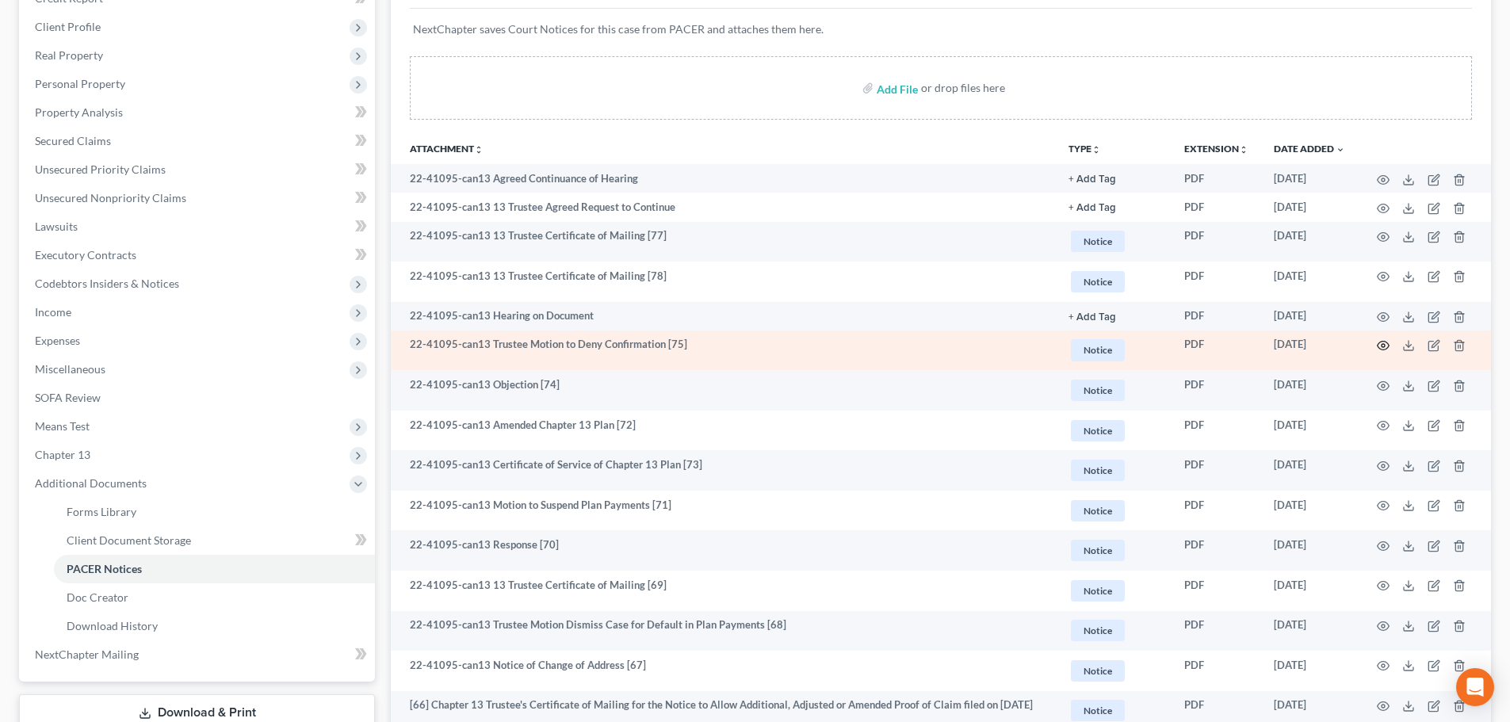
click at [1217, 346] on circle "button" at bounding box center [1383, 345] width 3 height 3
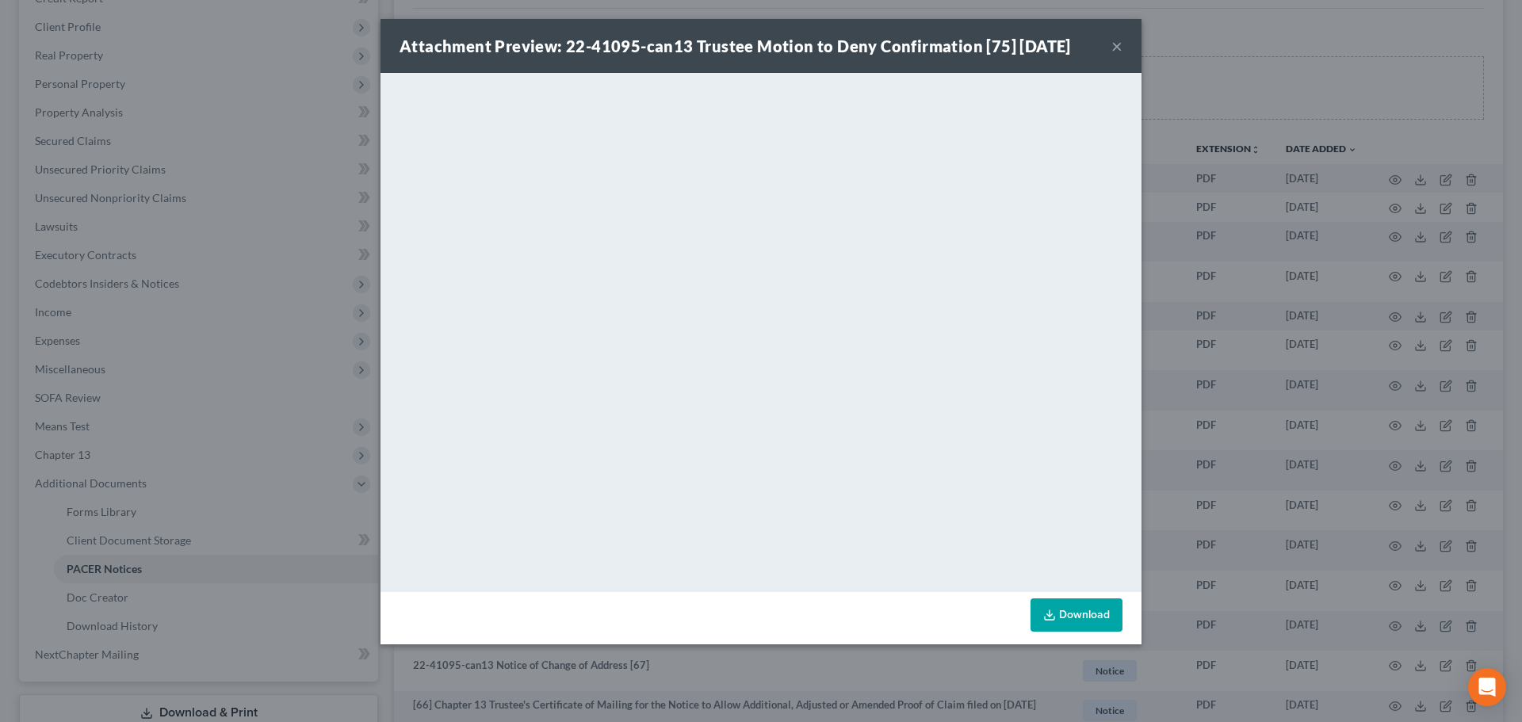
click at [1121, 42] on button "×" at bounding box center [1117, 45] width 11 height 19
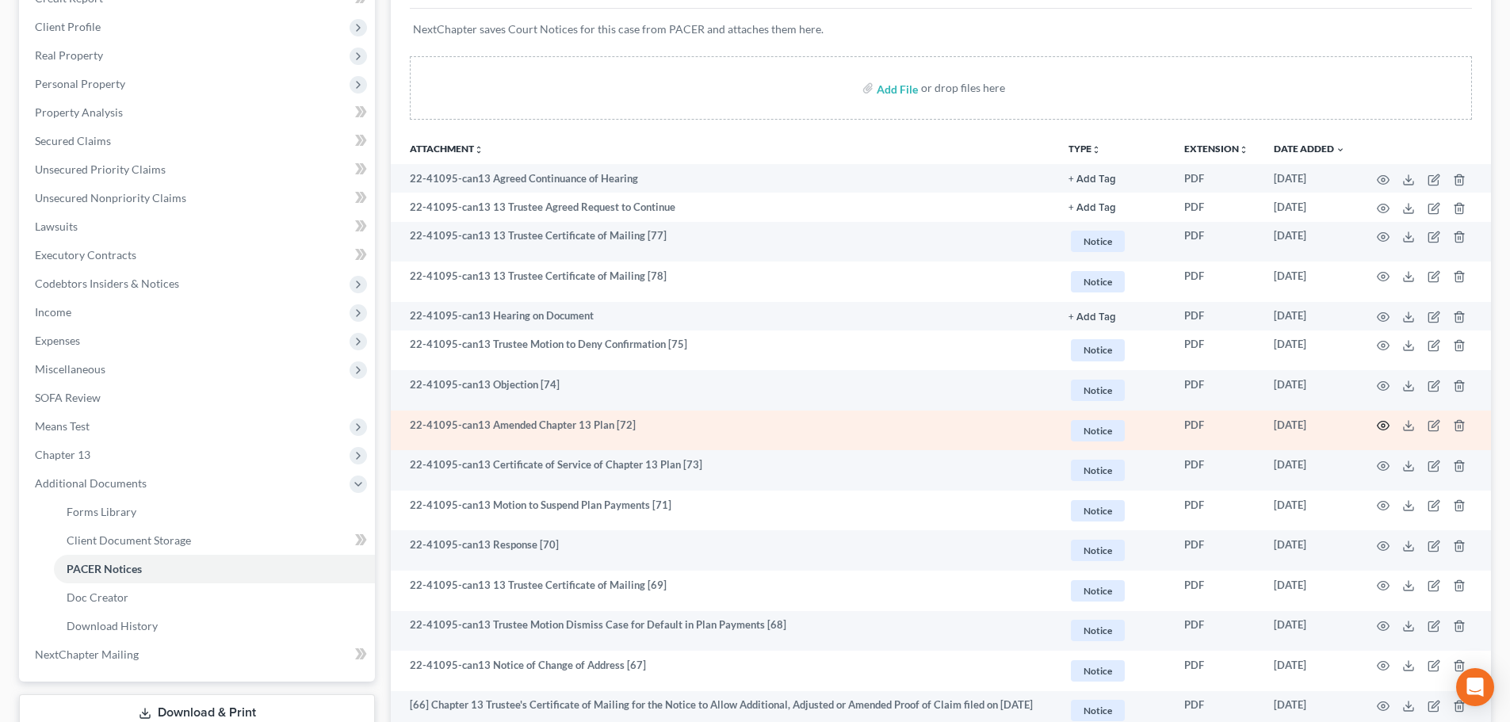
click at [1217, 420] on icon "button" at bounding box center [1383, 425] width 13 height 13
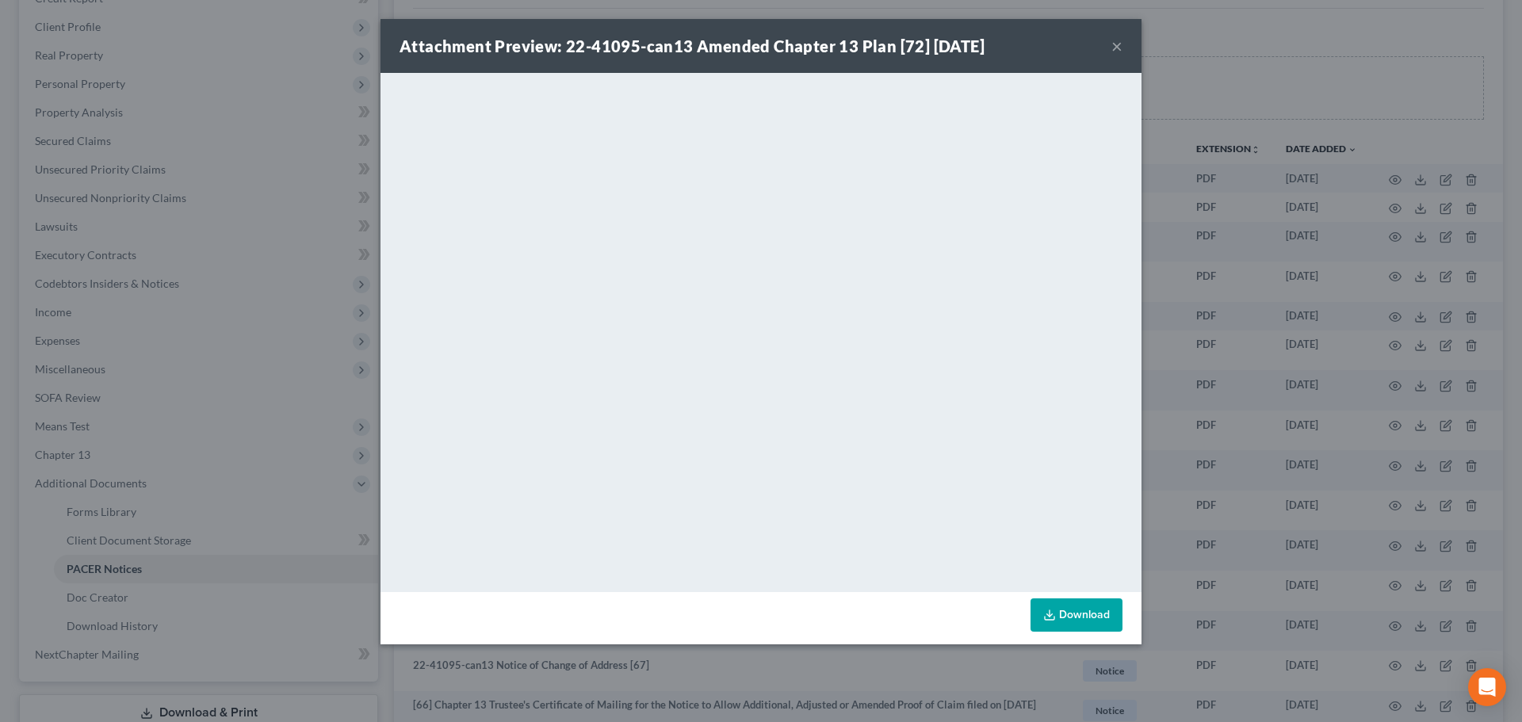
click at [1117, 46] on button "×" at bounding box center [1117, 45] width 11 height 19
